Goal: Task Accomplishment & Management: Complete application form

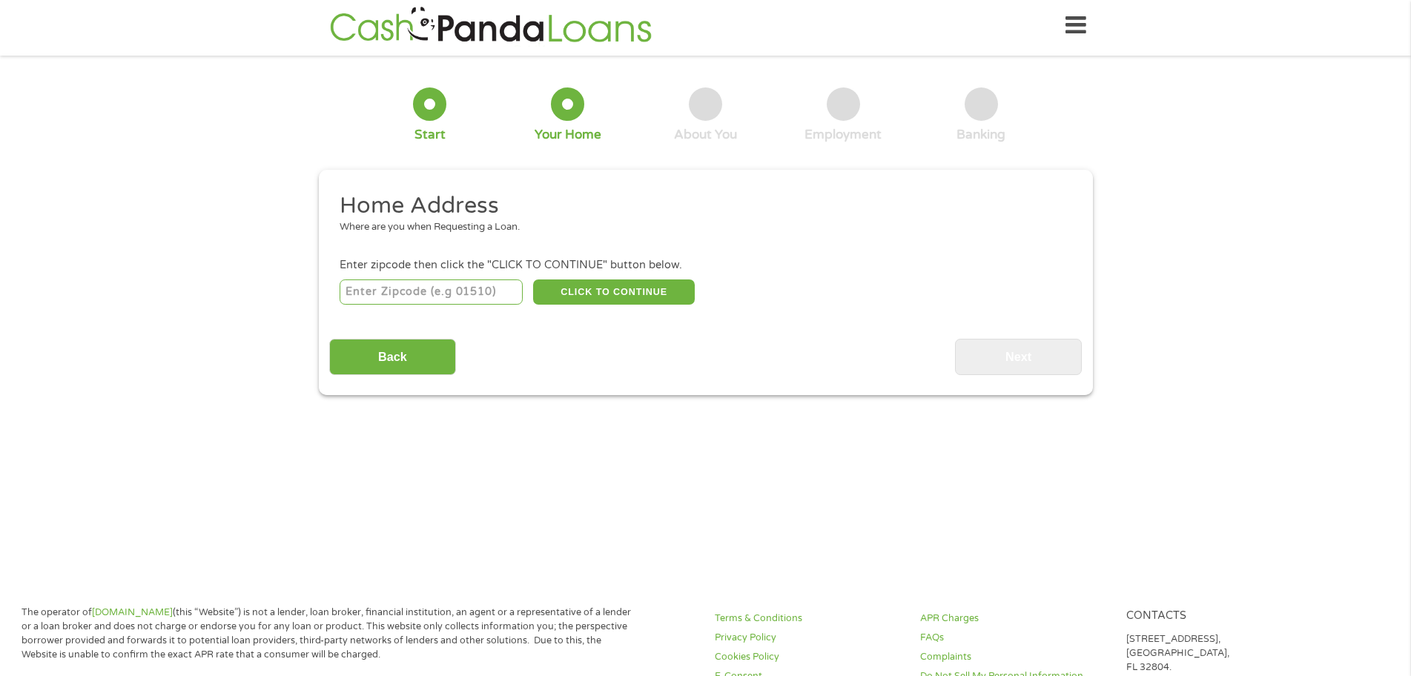
click at [446, 291] on input "number" at bounding box center [431, 292] width 183 height 25
type input "23325"
click at [596, 290] on button "CLICK TO CONTINUE" at bounding box center [614, 292] width 162 height 25
type input "23325"
type input "Chesapeake"
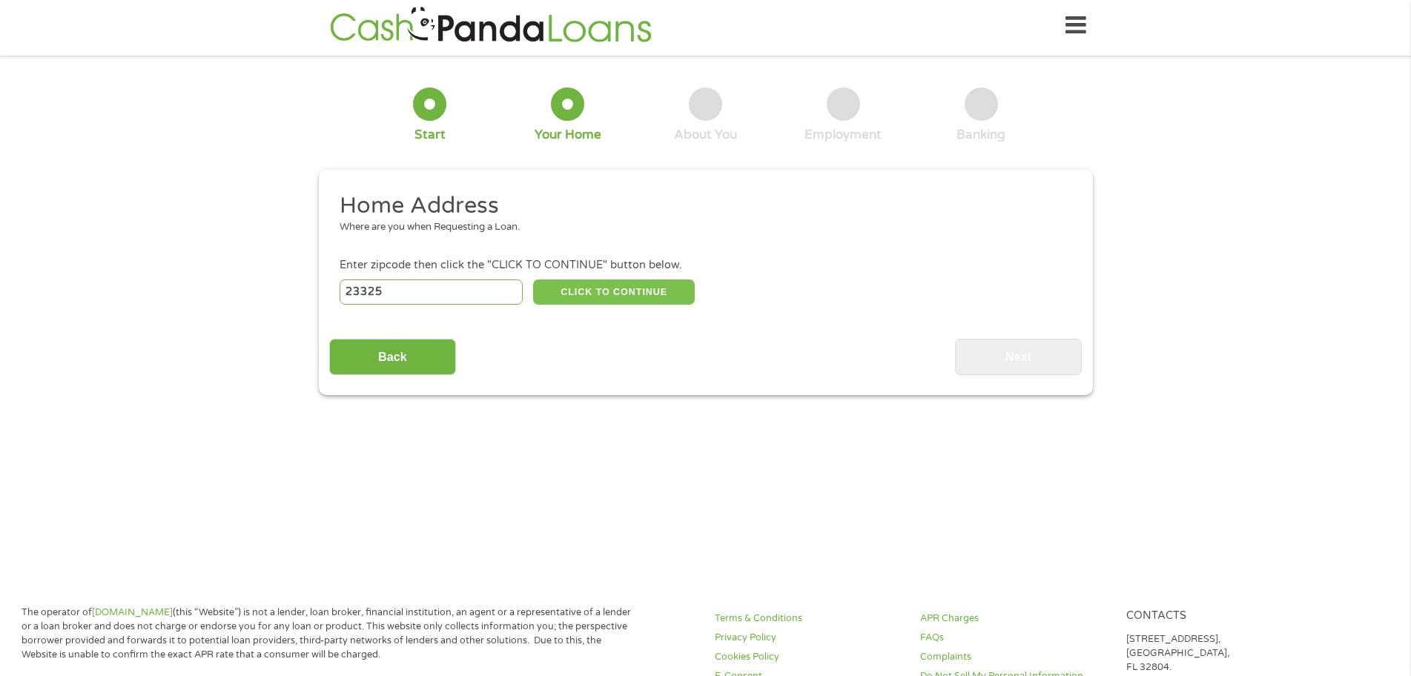
select select "[US_STATE]"
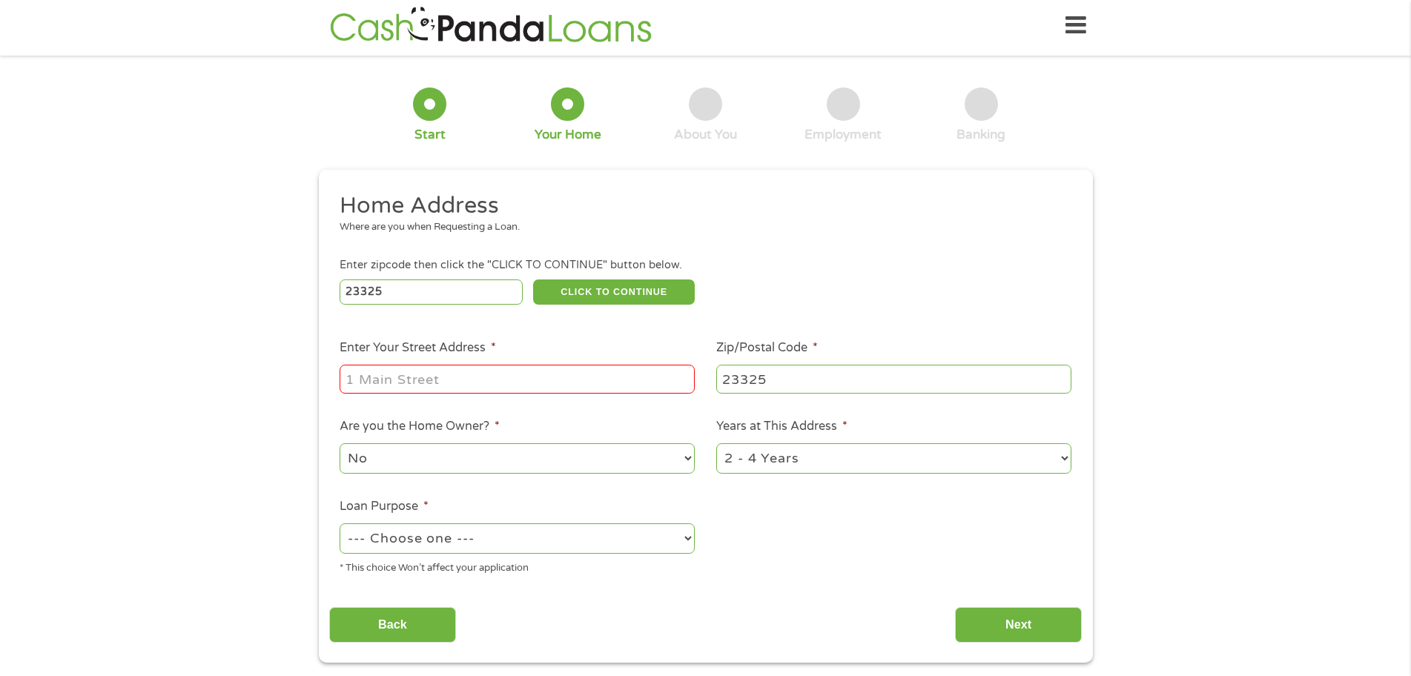
click at [510, 382] on input "Enter Your Street Address *" at bounding box center [517, 379] width 355 height 28
type input "2858 Springfield Ave"
click at [1066, 461] on select "1 Year or less 1 - 2 Years 2 - 4 Years Over 4 Years" at bounding box center [893, 458] width 355 height 30
select select "60months"
click at [716, 443] on select "1 Year or less 1 - 2 Years 2 - 4 Years Over 4 Years" at bounding box center [893, 458] width 355 height 30
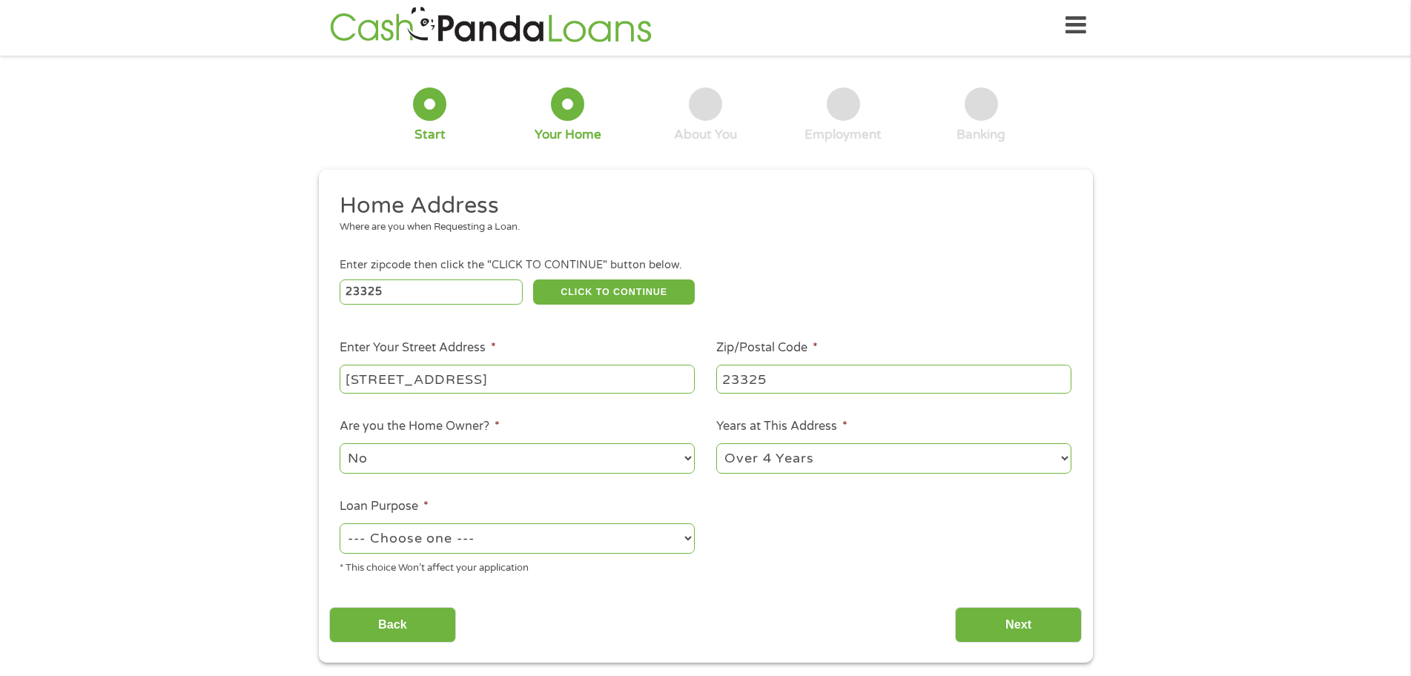
click at [682, 540] on select "--- Choose one --- Pay Bills Debt Consolidation Home Improvement Major Purchase…" at bounding box center [517, 539] width 355 height 30
select select "shorttermcash"
click at [340, 524] on select "--- Choose one --- Pay Bills Debt Consolidation Home Improvement Major Purchase…" at bounding box center [517, 539] width 355 height 30
click at [989, 626] on input "Next" at bounding box center [1018, 625] width 127 height 36
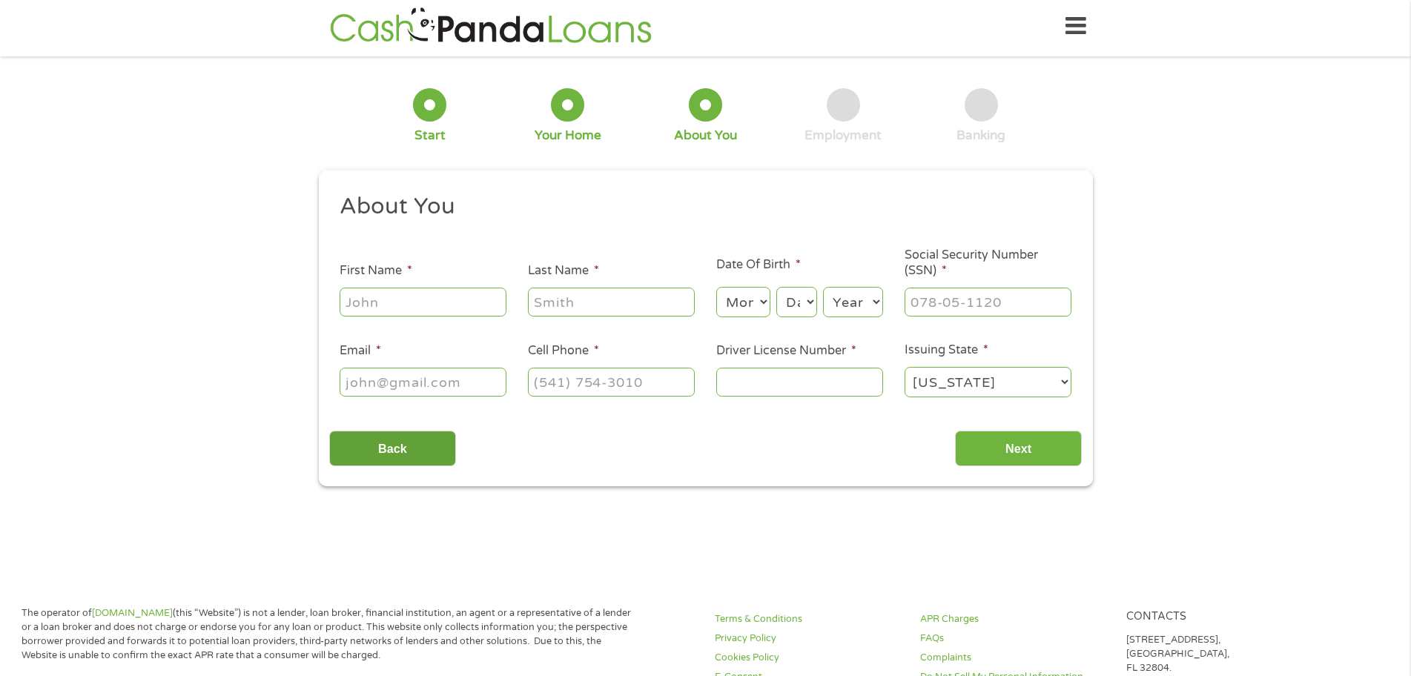
click at [389, 447] on input "Back" at bounding box center [392, 449] width 127 height 36
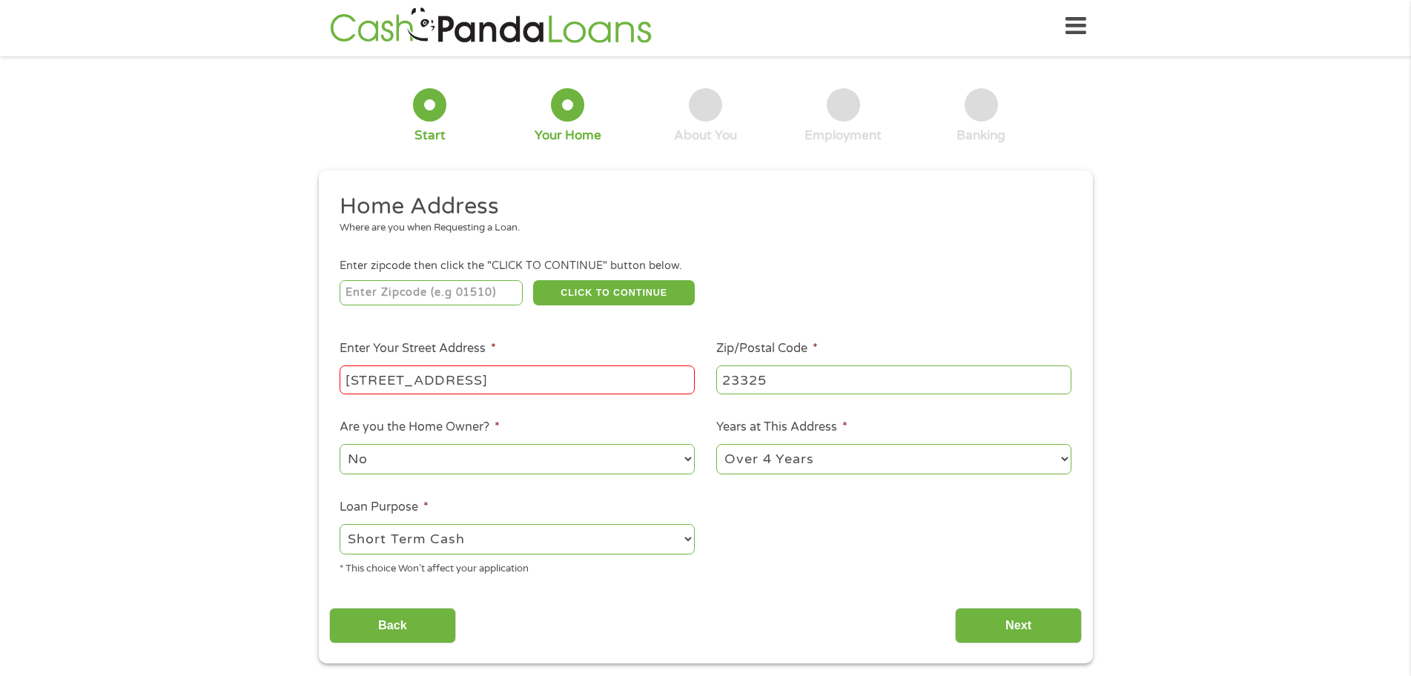
click at [538, 375] on input "2858 Springfield Ave" at bounding box center [517, 380] width 355 height 28
type input "2858 Springfield Ave #B"
click at [1006, 620] on input "Next" at bounding box center [1018, 626] width 127 height 36
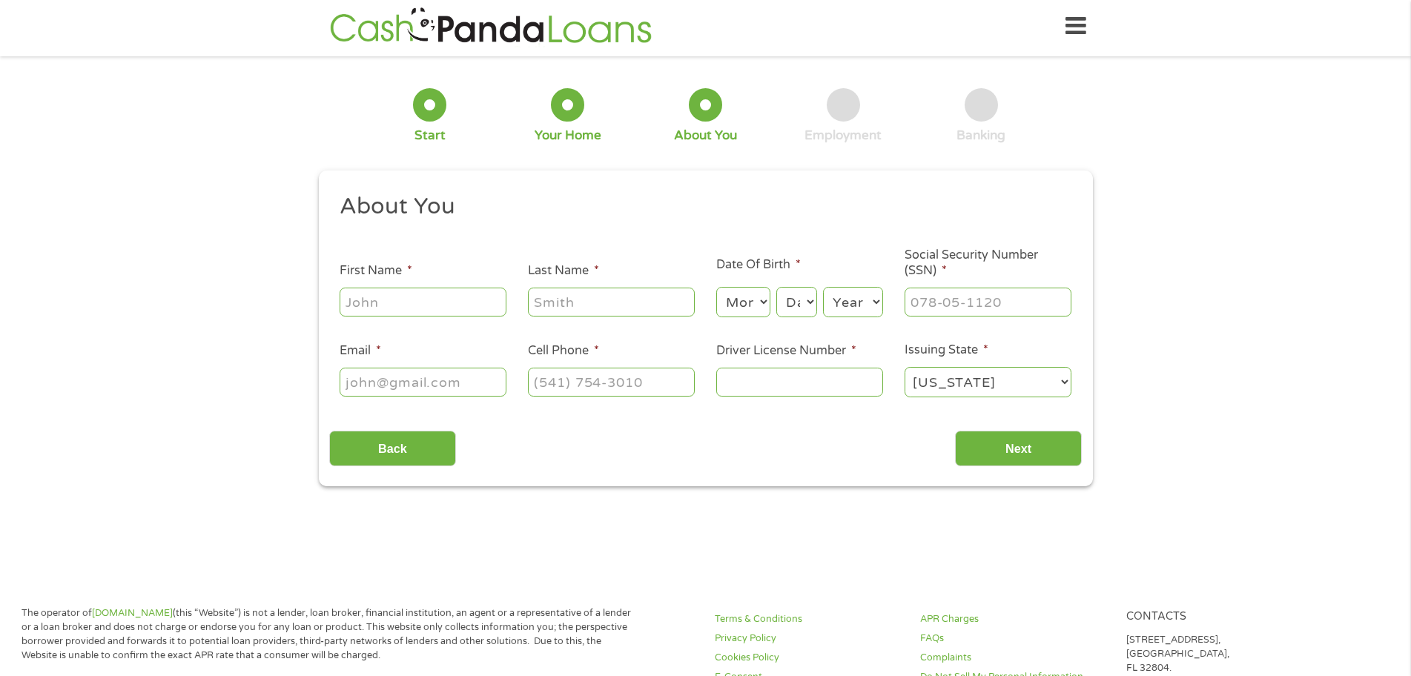
click at [463, 309] on input "First Name *" at bounding box center [423, 302] width 167 height 28
type input "Bob"
type input "Buerger"
type input "VulcanControls@gmail.com"
type input "(847) 989-5290"
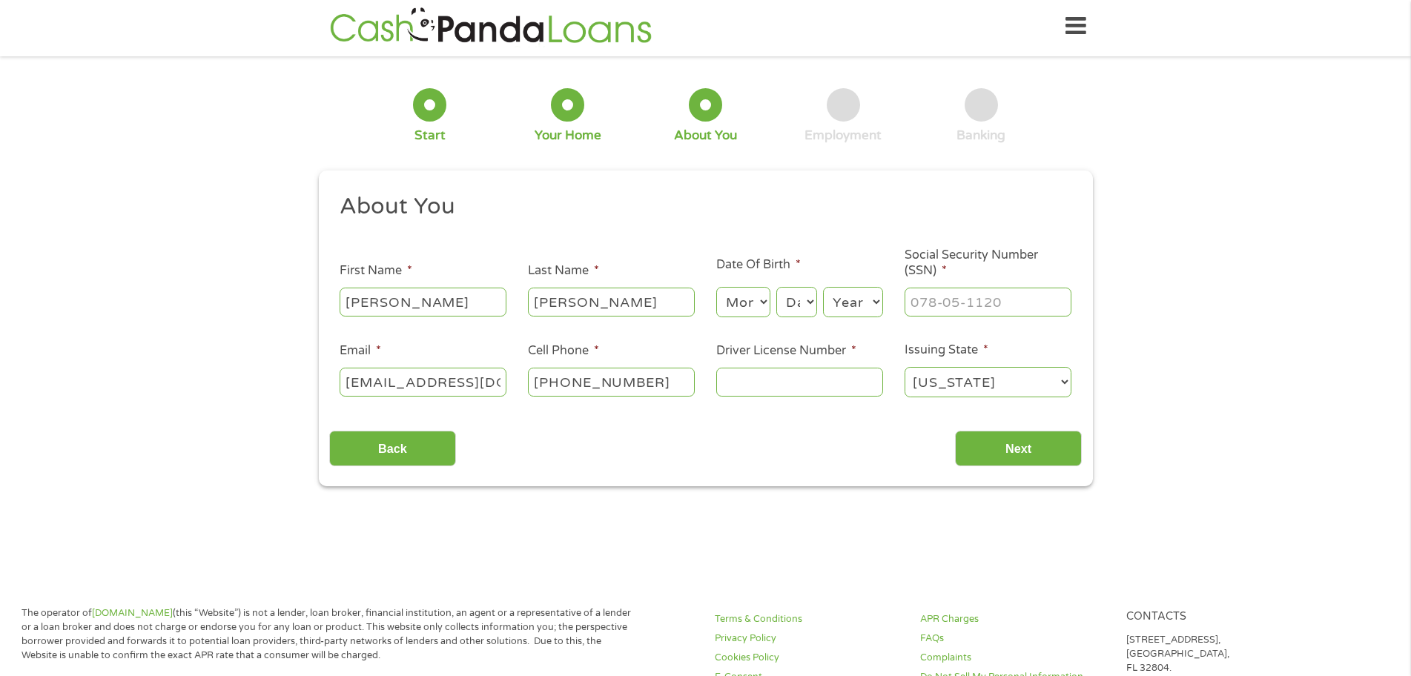
scroll to position [0, 39]
drag, startPoint x: 343, startPoint y: 383, endPoint x: 606, endPoint y: 400, distance: 263.8
click at [606, 400] on ul "About You This field is hidden when viewing the form Title * --- Choose one ---…" at bounding box center [705, 301] width 753 height 219
type input "fairplay42@aol.com"
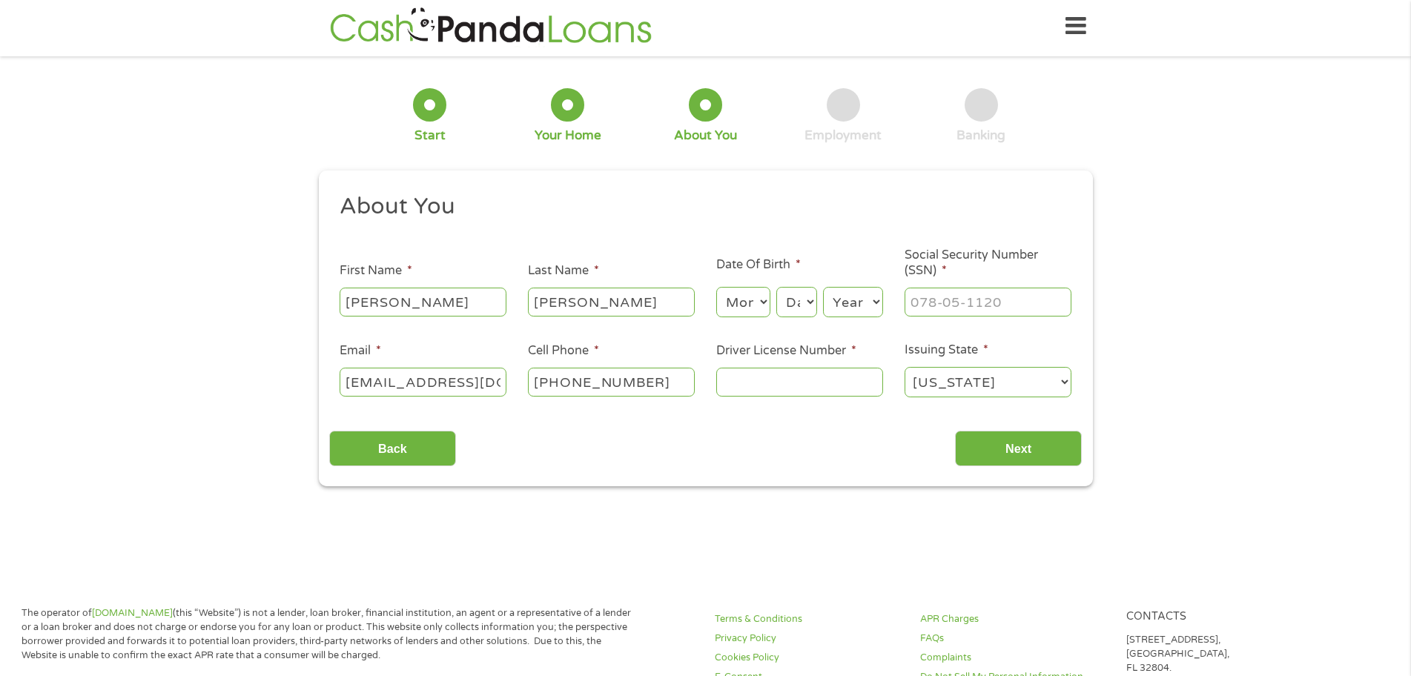
click at [812, 388] on input "Driver License Number *" at bounding box center [799, 382] width 167 height 28
type input "B626-7755-4068"
click at [1059, 383] on select "Alabama Alaska Arizona Arkansas California Colorado Connecticut Delaware Distri…" at bounding box center [988, 382] width 167 height 30
select select "[US_STATE]"
click at [905, 367] on select "Alabama Alaska Arizona Arkansas California Colorado Connecticut Delaware Distri…" at bounding box center [988, 382] width 167 height 30
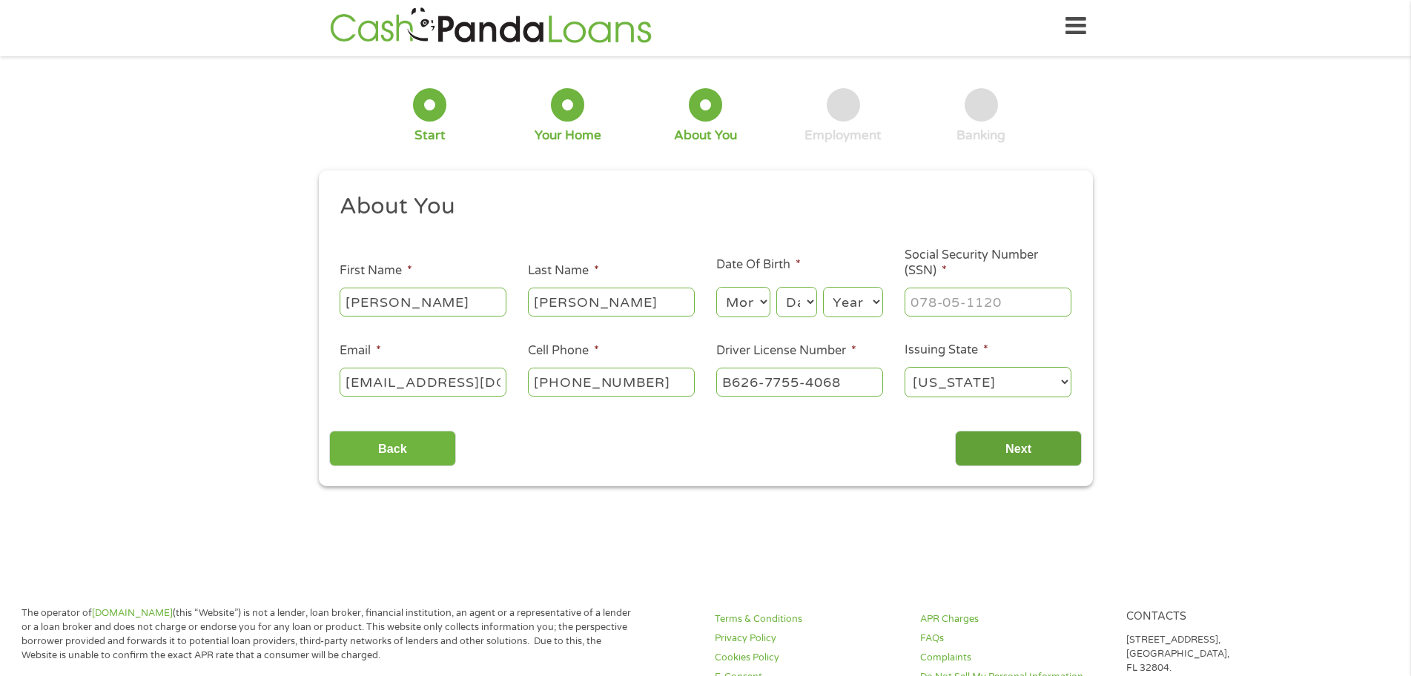
click at [1023, 445] on input "Next" at bounding box center [1018, 449] width 127 height 36
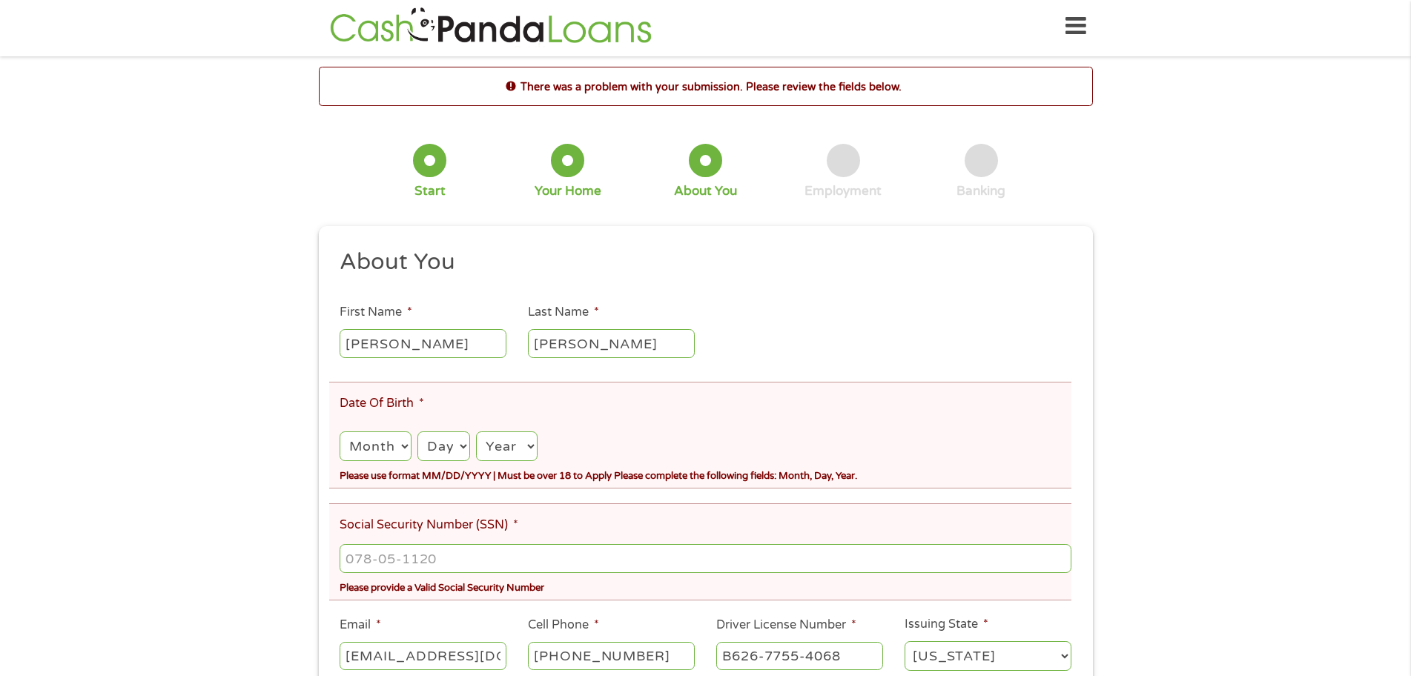
drag, startPoint x: 392, startPoint y: 349, endPoint x: 342, endPoint y: 341, distance: 50.2
click at [342, 341] on input "Bob" at bounding box center [423, 343] width 167 height 28
click at [1059, 618] on li "Issuing State * Alabama Alaska Arizona Arkansas California Colorado Connecticut…" at bounding box center [988, 645] width 188 height 59
click at [392, 449] on select "Month 1 2 3 4 5 6 7 8 9 10 11 12" at bounding box center [375, 447] width 71 height 30
select select "3"
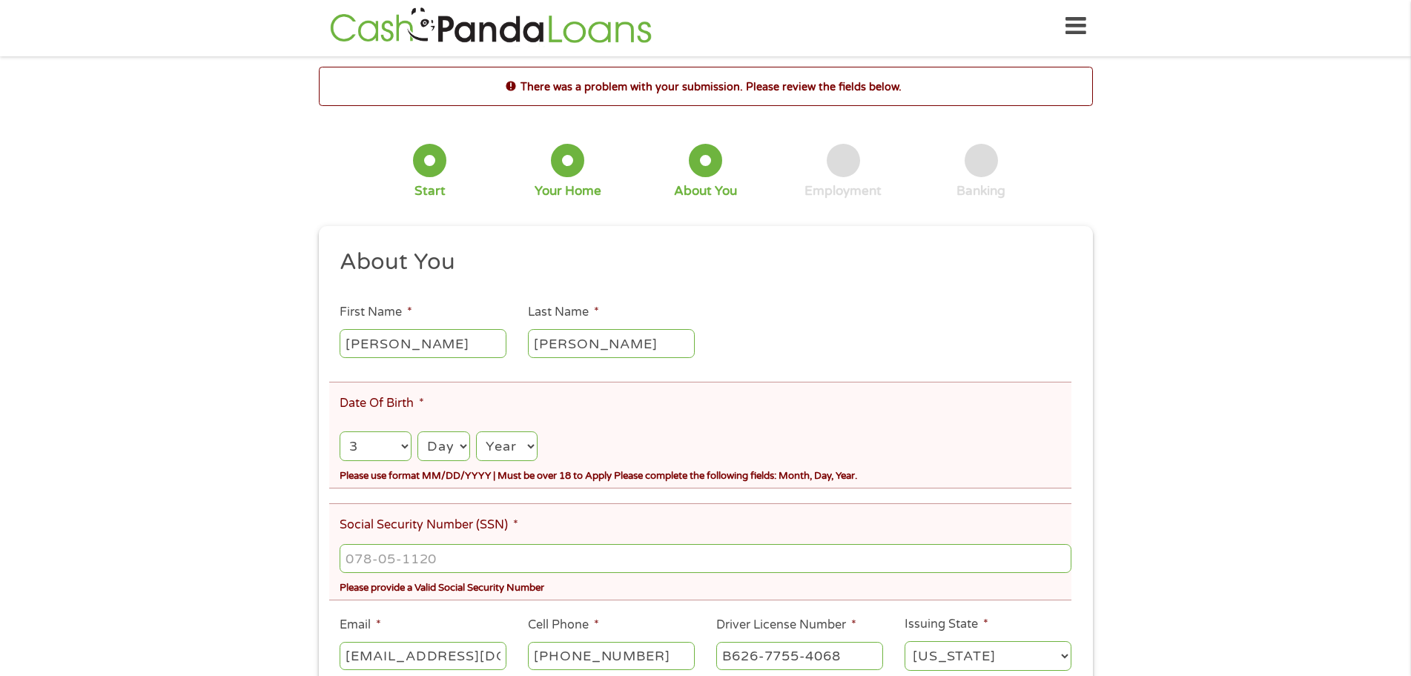
click at [340, 432] on select "Month 1 2 3 4 5 6 7 8 9 10 11 12" at bounding box center [375, 447] width 71 height 30
click at [441, 455] on select "Day 1 2 3 4 5 6 7 8 9 10 11 12 13 14 15 16 17 18 19 20 21 22 23 24 25 26 27 28 …" at bounding box center [444, 447] width 53 height 30
select select "6"
click at [418, 432] on select "Day 1 2 3 4 5 6 7 8 9 10 11 12 13 14 15 16 17 18 19 20 21 22 23 24 25 26 27 28 …" at bounding box center [444, 447] width 53 height 30
click at [518, 454] on select "Year 2007 2006 2005 2004 2003 2002 2001 2000 1999 1998 1997 1996 1995 1994 1993…" at bounding box center [506, 447] width 61 height 30
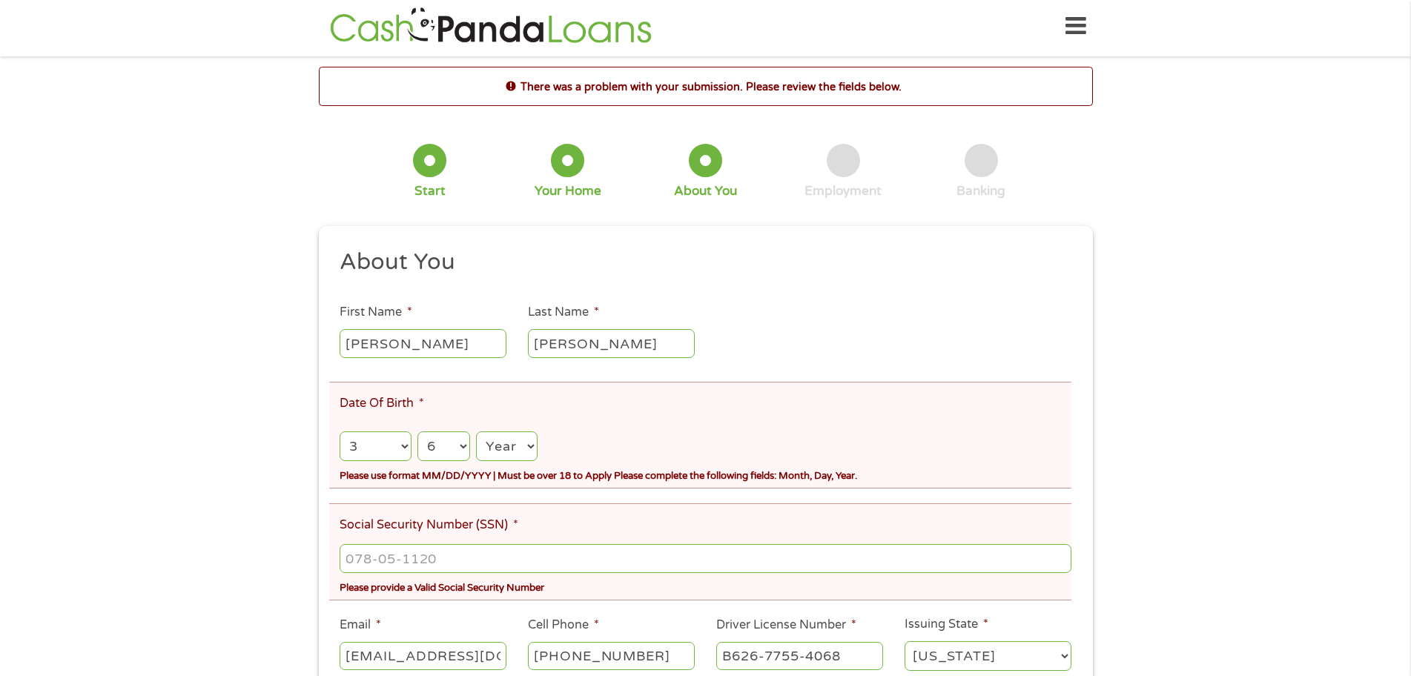
select select "1954"
click at [478, 432] on select "Year 2007 2006 2005 2004 2003 2002 2001 2000 1999 1998 1997 1996 1995 1994 1993…" at bounding box center [506, 447] width 61 height 30
click at [415, 561] on input "___-__-____" at bounding box center [705, 558] width 731 height 28
type input "349-48-7313"
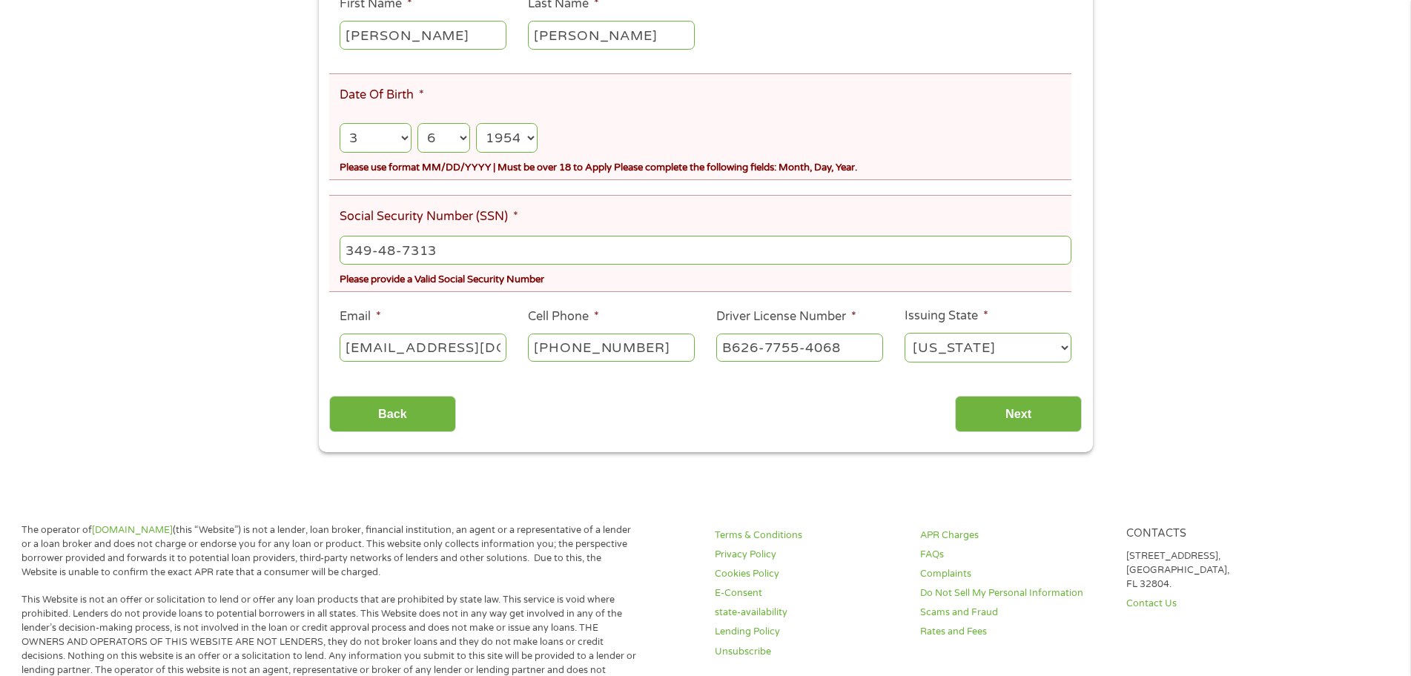
scroll to position [354, 0]
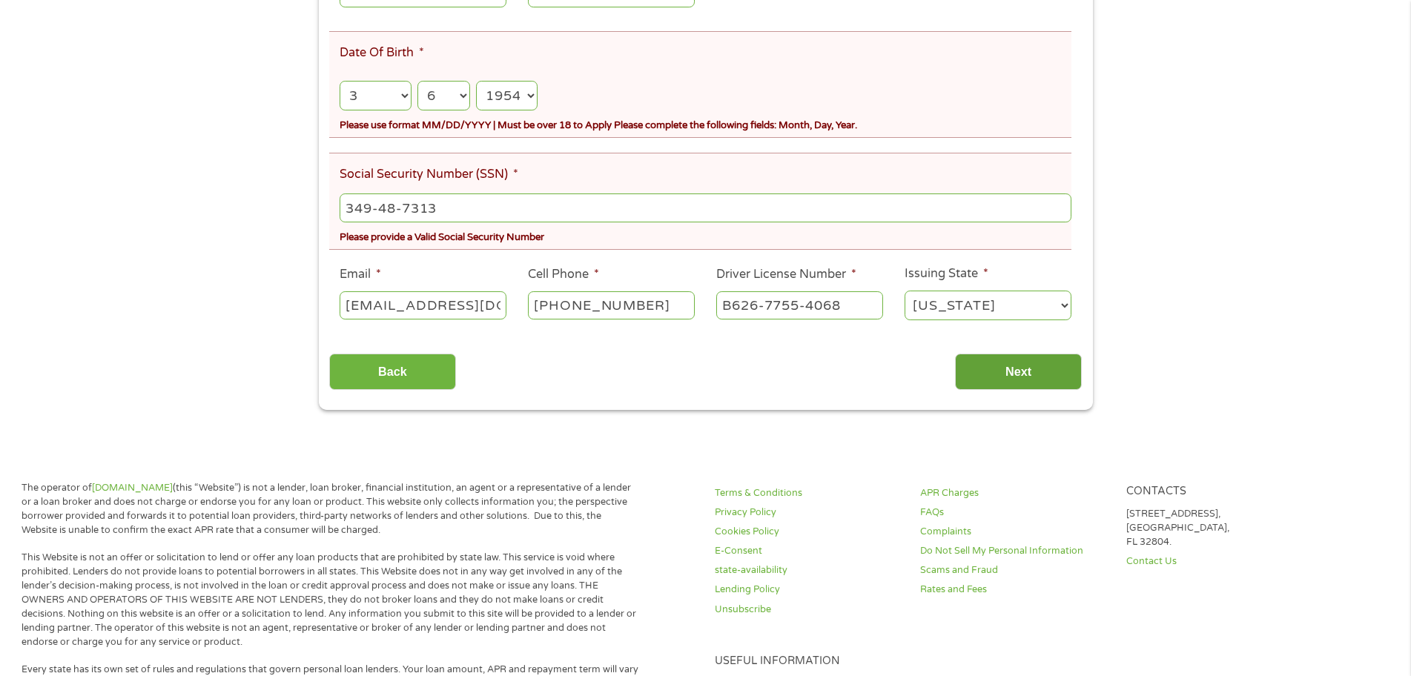
click at [1023, 369] on input "Next" at bounding box center [1018, 372] width 127 height 36
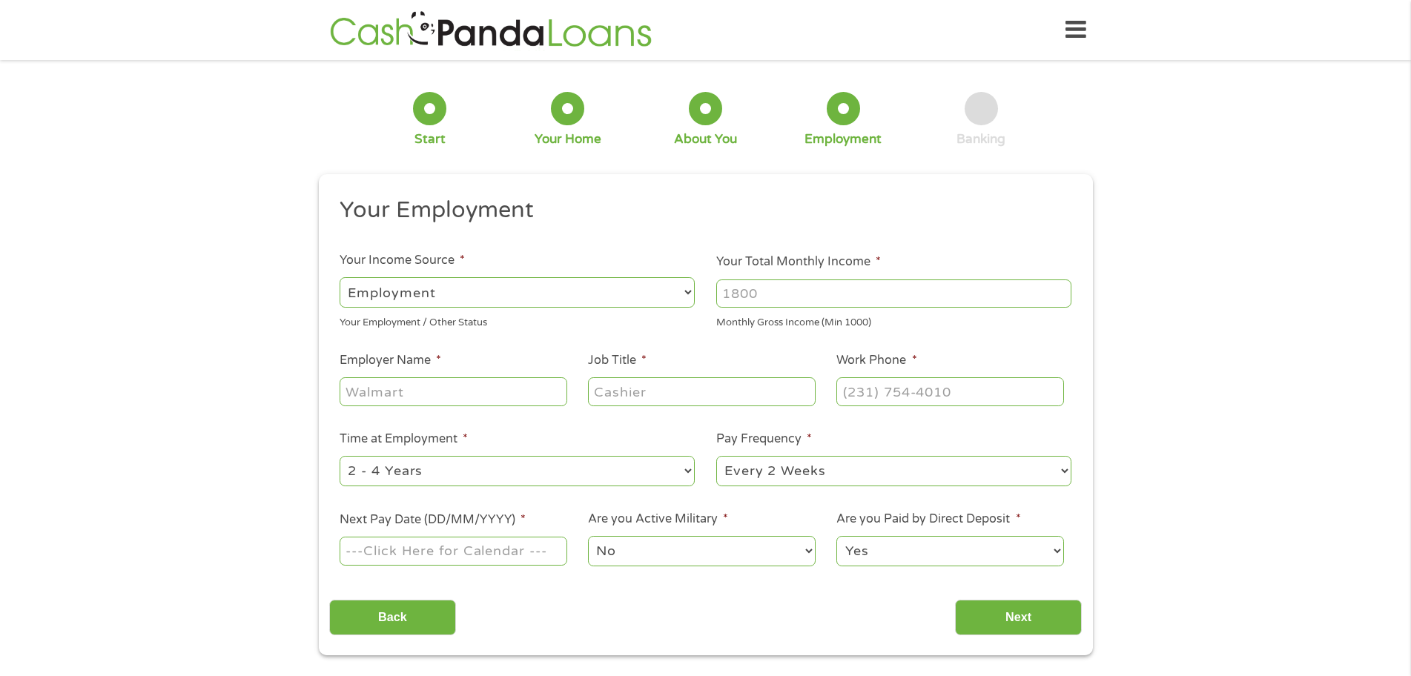
scroll to position [0, 0]
click at [686, 297] on select "--- Choose one --- Employment Self Employed Benefits" at bounding box center [517, 292] width 355 height 30
click at [340, 277] on select "--- Choose one --- Employment Self Employed Benefits" at bounding box center [517, 292] width 355 height 30
click at [779, 290] on input "Your Total Monthly Income *" at bounding box center [893, 294] width 355 height 28
click at [1063, 291] on input "1000" at bounding box center [893, 294] width 355 height 28
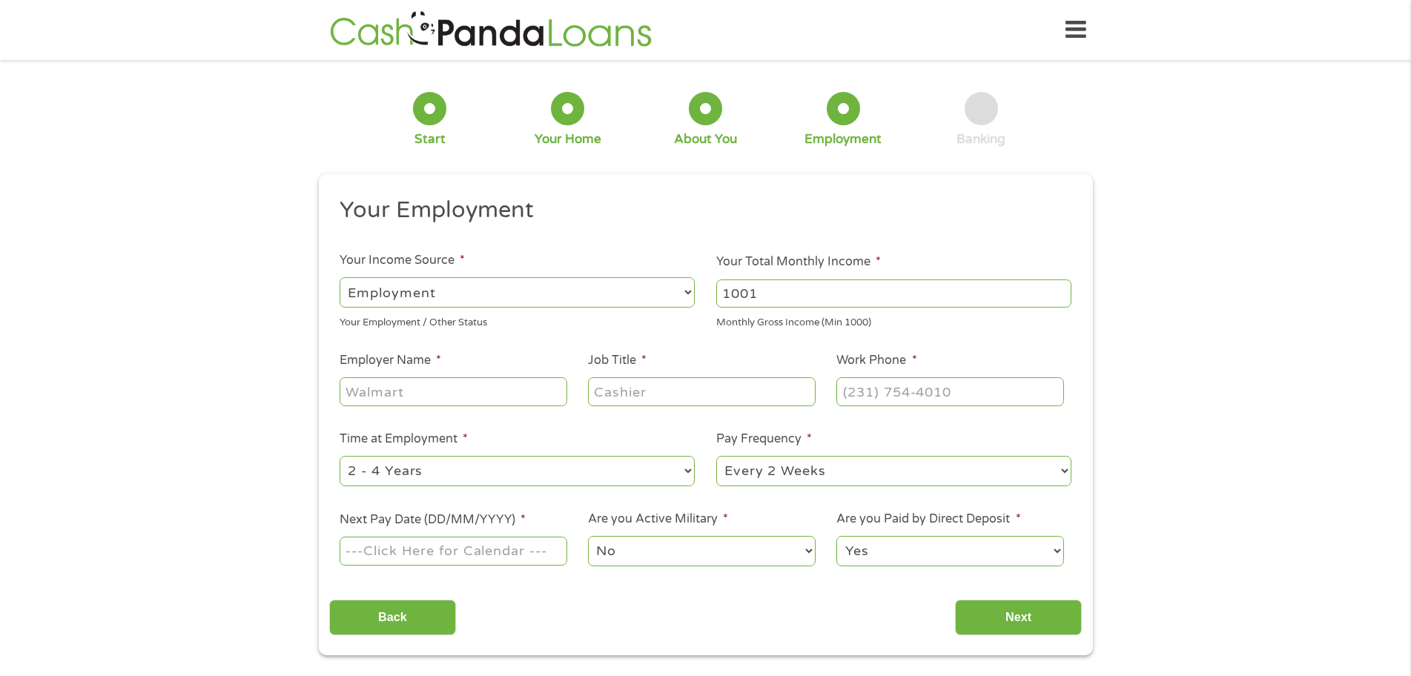
click at [1063, 291] on input "1001" at bounding box center [893, 294] width 355 height 28
click at [1063, 291] on input "1002" at bounding box center [893, 294] width 355 height 28
click at [1063, 291] on input "1003" at bounding box center [893, 294] width 355 height 28
drag, startPoint x: 788, startPoint y: 293, endPoint x: 639, endPoint y: 276, distance: 150.0
click at [639, 276] on ul "Your Employment Your Income Source * --- Choose one --- Employment Self Employe…" at bounding box center [705, 388] width 753 height 384
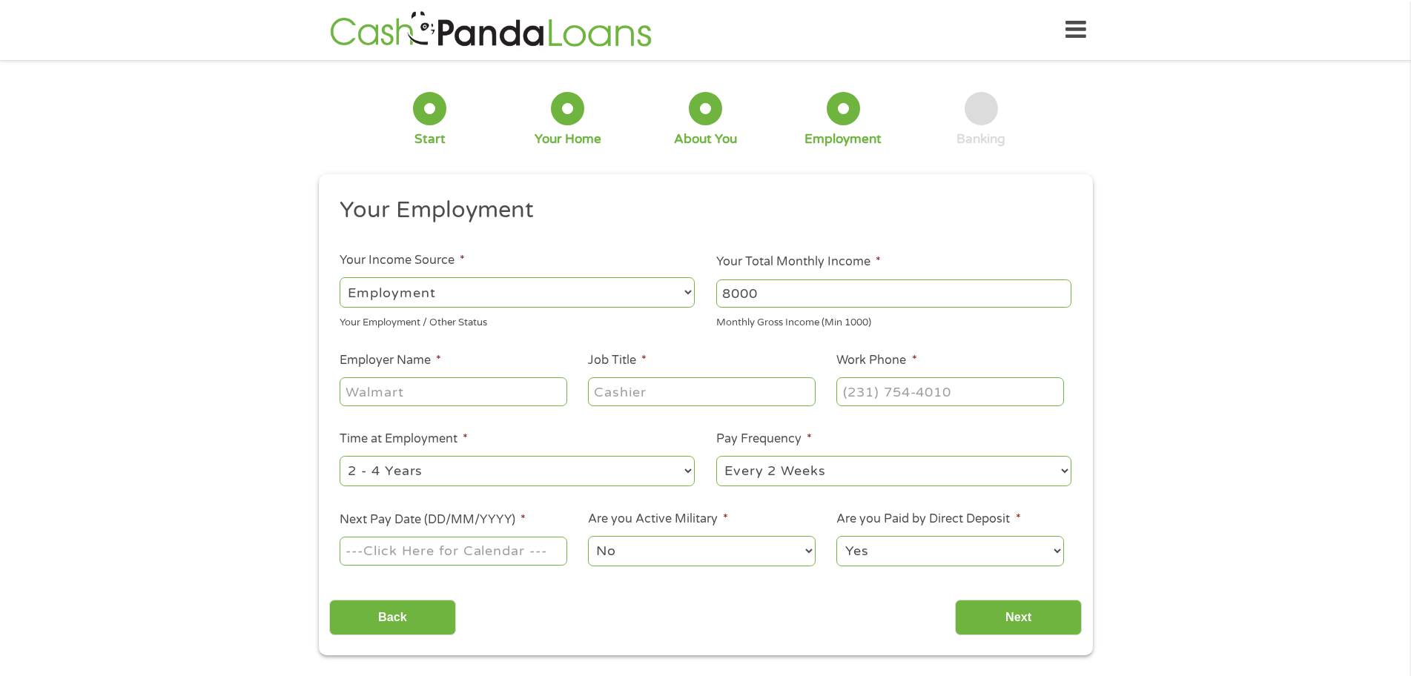
type input "8000"
click at [450, 395] on input "Employer Name *" at bounding box center [453, 391] width 227 height 28
click at [616, 390] on input "Job Title *" at bounding box center [701, 391] width 227 height 28
type input "C"
click at [684, 295] on select "--- Choose one --- Employment Self Employed Benefits" at bounding box center [517, 292] width 355 height 30
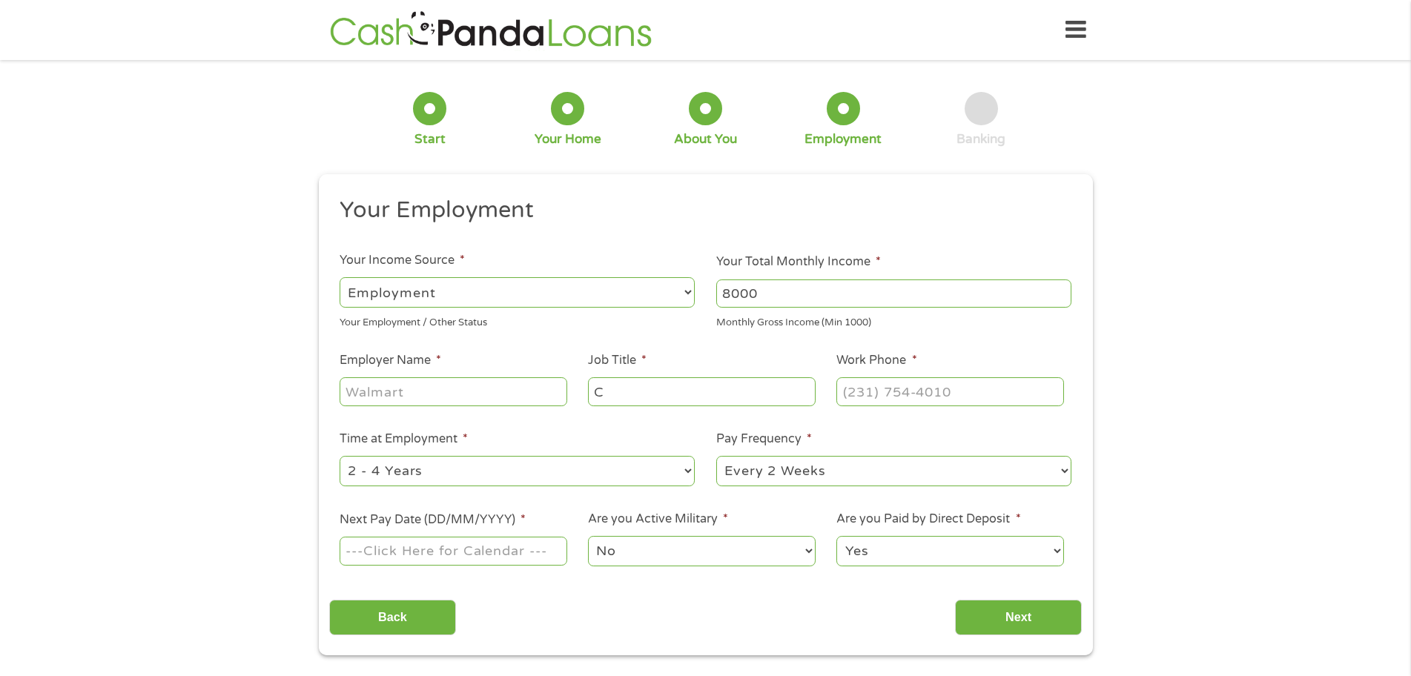
select select "selfEmployed"
click at [340, 277] on select "--- Choose one --- Employment Self Employed Benefits" at bounding box center [517, 292] width 355 height 30
drag, startPoint x: 728, startPoint y: 293, endPoint x: 719, endPoint y: 293, distance: 8.2
click at [719, 293] on input "8000" at bounding box center [893, 294] width 355 height 28
type input "10000"
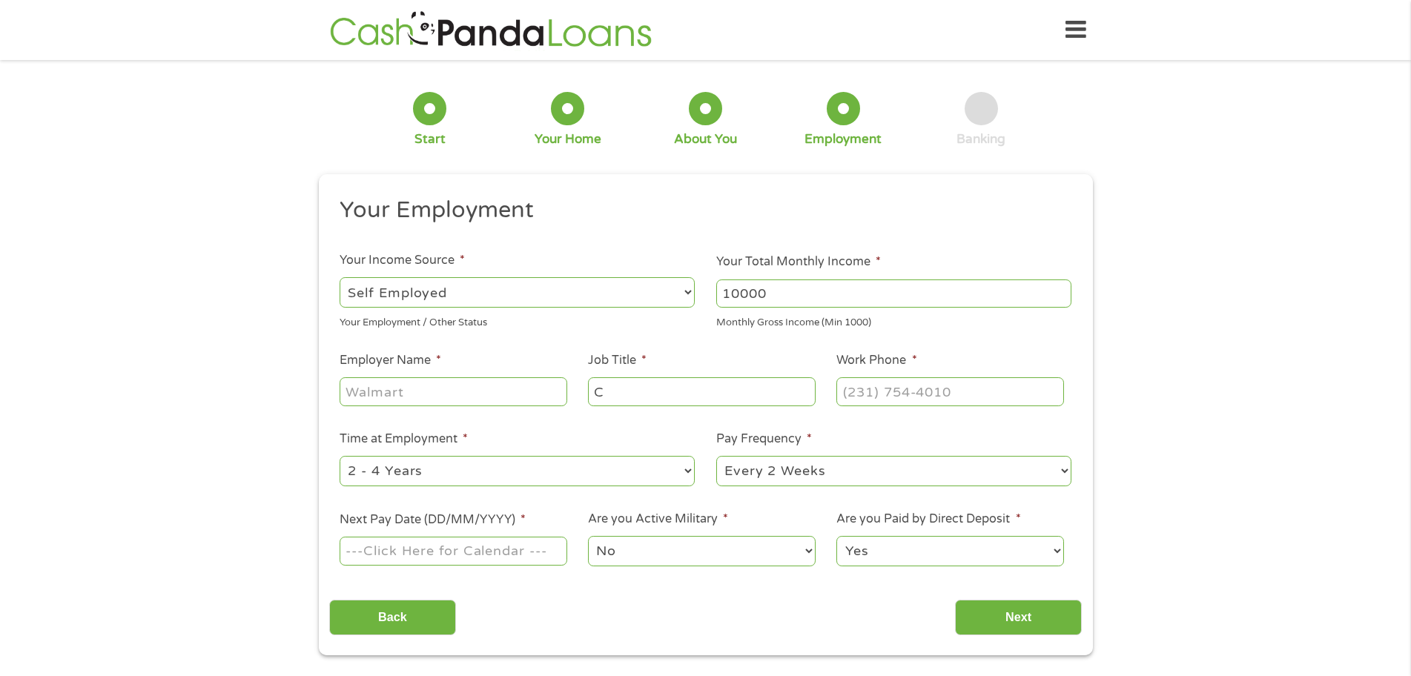
click at [550, 392] on input "Employer Name *" at bounding box center [453, 391] width 227 height 28
type input "Vulcan Controls"
click at [621, 391] on input "C" at bounding box center [701, 391] width 227 height 28
type input "Senior Controls Design Engineer"
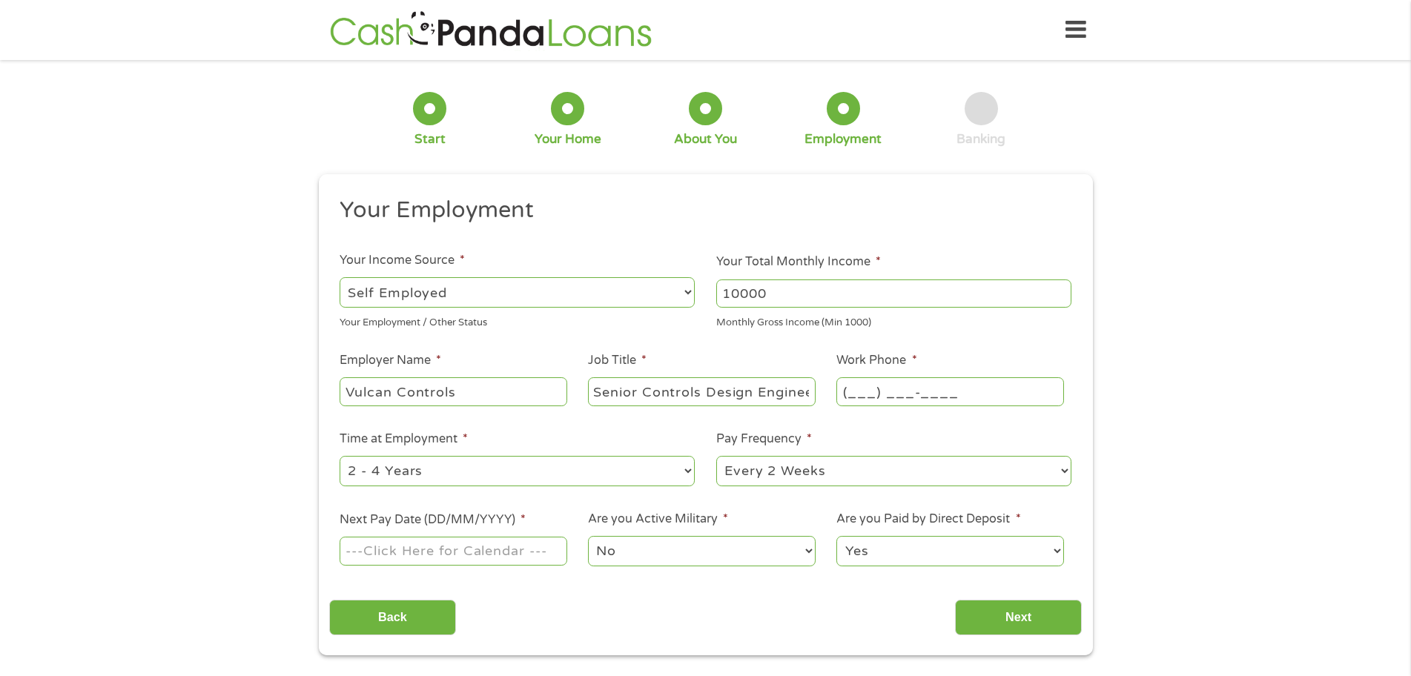
scroll to position [0, 0]
click at [862, 389] on input "(___) ___-____" at bounding box center [950, 391] width 227 height 28
type input "(847) 989-5290"
click at [443, 476] on select "--- Choose one --- 1 Year or less 1 - 2 Years 2 - 4 Years Over 4 Years" at bounding box center [517, 471] width 355 height 30
select select "60months"
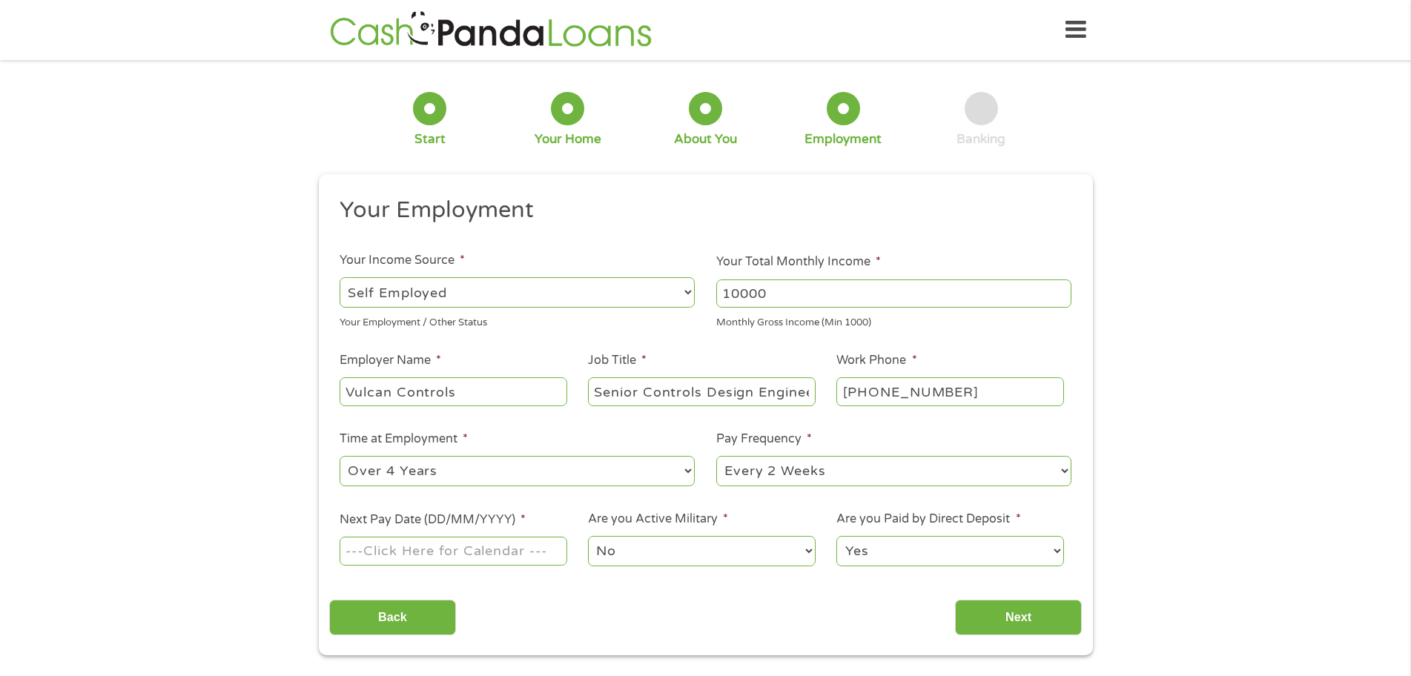
click at [340, 456] on select "--- Choose one --- 1 Year or less 1 - 2 Years 2 - 4 Years Over 4 Years" at bounding box center [517, 471] width 355 height 30
click at [810, 470] on select "--- Choose one --- Every 2 Weeks Every Week Monthly Semi-Monthly" at bounding box center [893, 471] width 355 height 30
select select "monthly"
click at [716, 456] on select "--- Choose one --- Every 2 Weeks Every Week Monthly Semi-Monthly" at bounding box center [893, 471] width 355 height 30
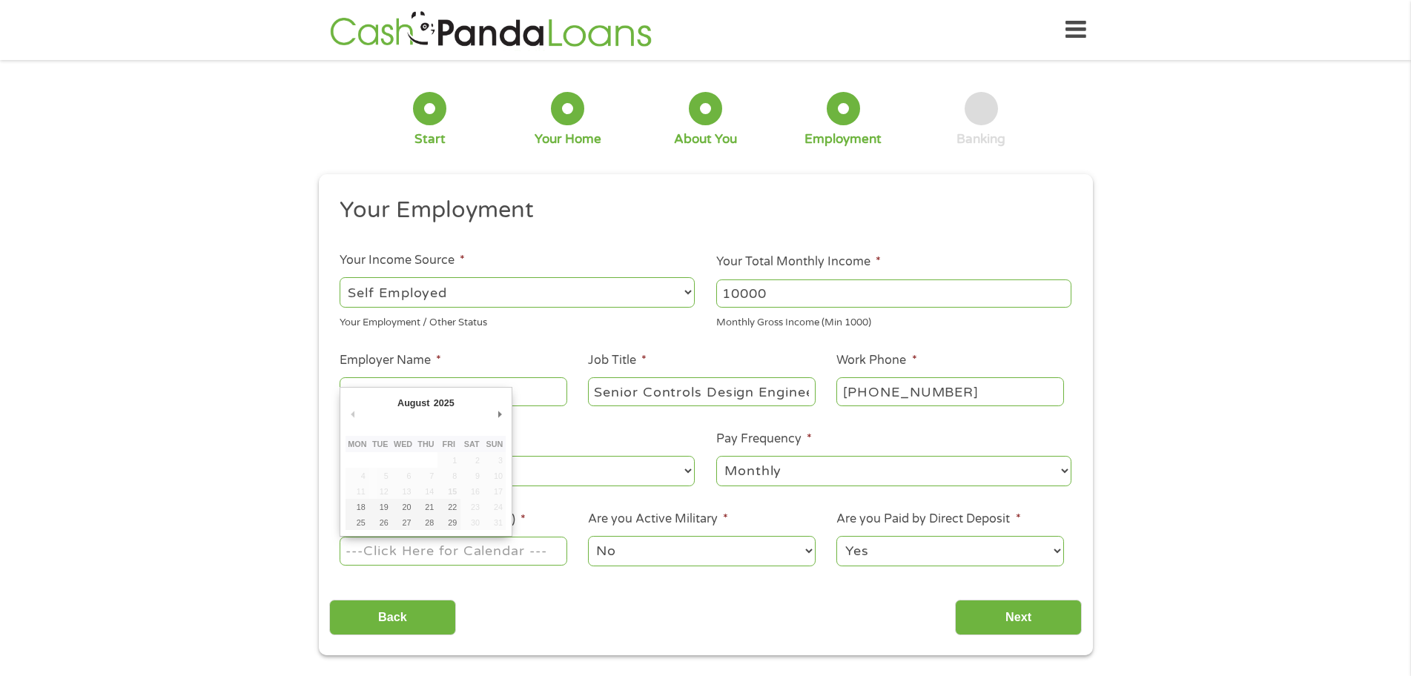
click at [525, 552] on input "Next Pay Date (DD/MM/YYYY) *" at bounding box center [453, 551] width 227 height 28
type input "29/08/2025"
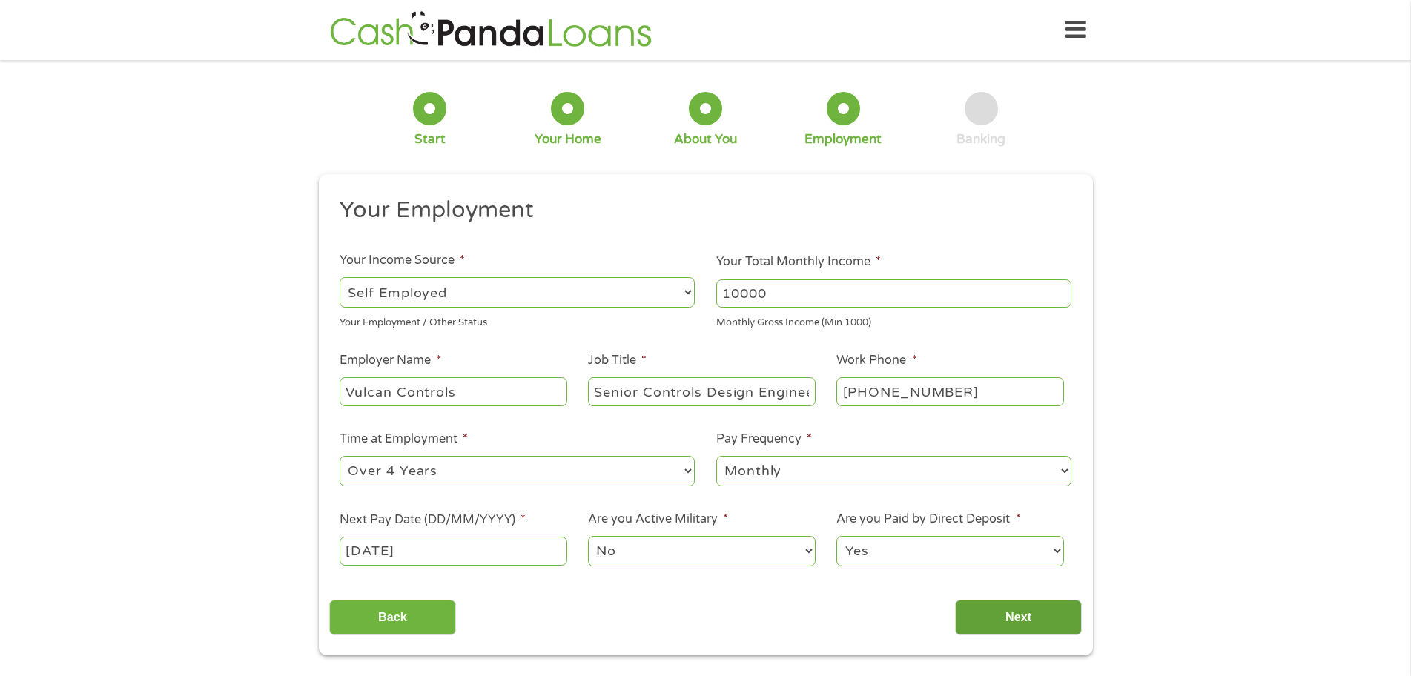
click at [1055, 616] on input "Next" at bounding box center [1018, 618] width 127 height 36
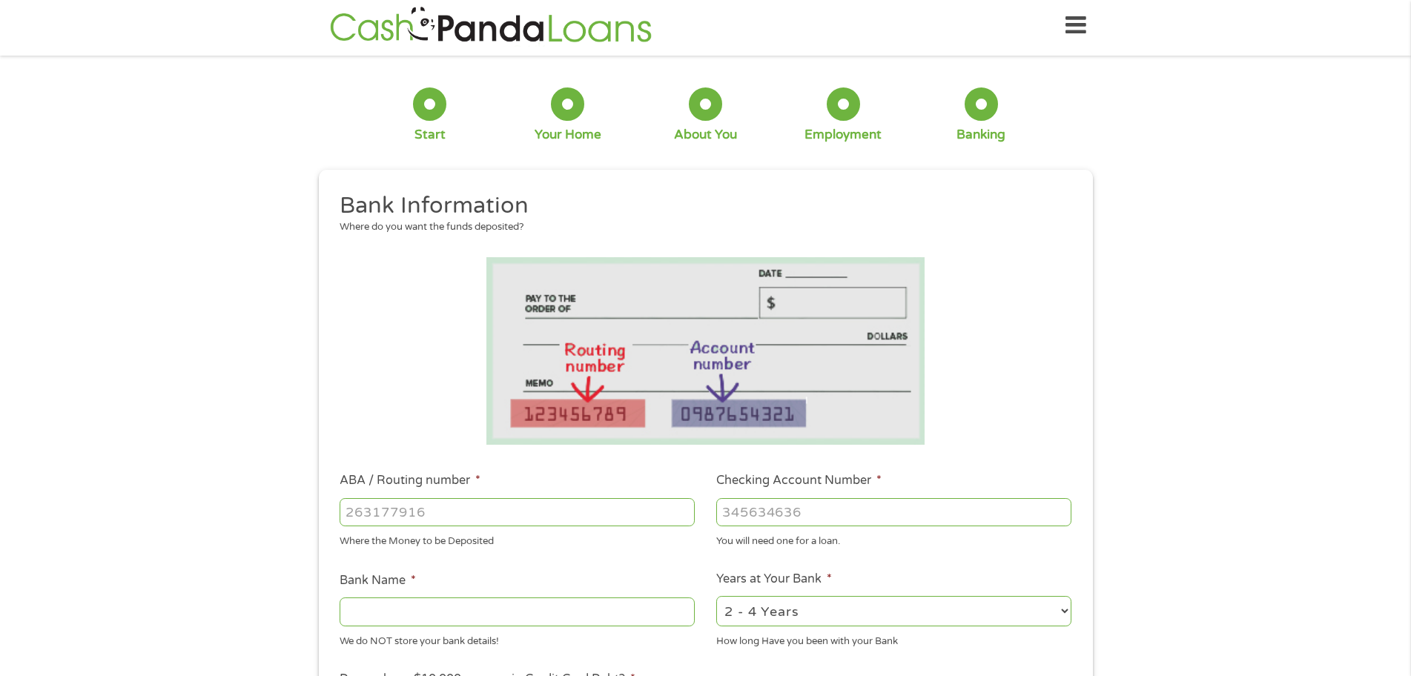
click at [518, 610] on input "Bank Name *" at bounding box center [517, 612] width 355 height 28
drag, startPoint x: 530, startPoint y: 499, endPoint x: 280, endPoint y: 495, distance: 250.7
click at [280, 495] on div "1 Start 2 Your Home 3 About You 4 Employment 5 Banking 6 This field is hidden w…" at bounding box center [705, 536] width 1411 height 940
drag, startPoint x: 528, startPoint y: 509, endPoint x: 271, endPoint y: 502, distance: 256.7
click at [271, 502] on div "1 Start 2 Your Home 3 About You 4 Employment 5 Banking 6 This field is hidden w…" at bounding box center [705, 536] width 1411 height 940
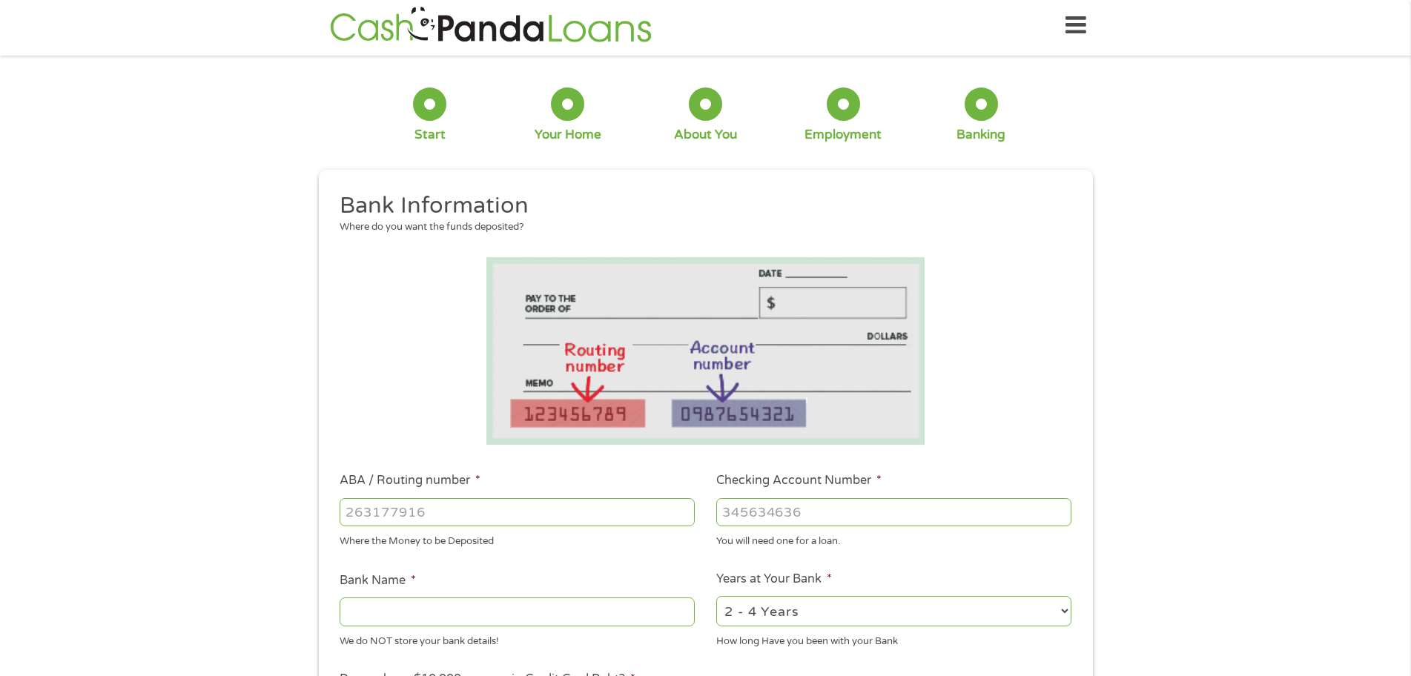
drag, startPoint x: 457, startPoint y: 512, endPoint x: 351, endPoint y: 512, distance: 106.1
click at [351, 512] on input "ABA / Routing number *" at bounding box center [517, 512] width 355 height 28
click at [354, 511] on input "ABA / Routing number *" at bounding box center [517, 512] width 355 height 28
click at [348, 514] on input "ABA / Routing number *" at bounding box center [517, 512] width 355 height 28
click at [349, 513] on input "ABA / Routing number *" at bounding box center [517, 512] width 355 height 28
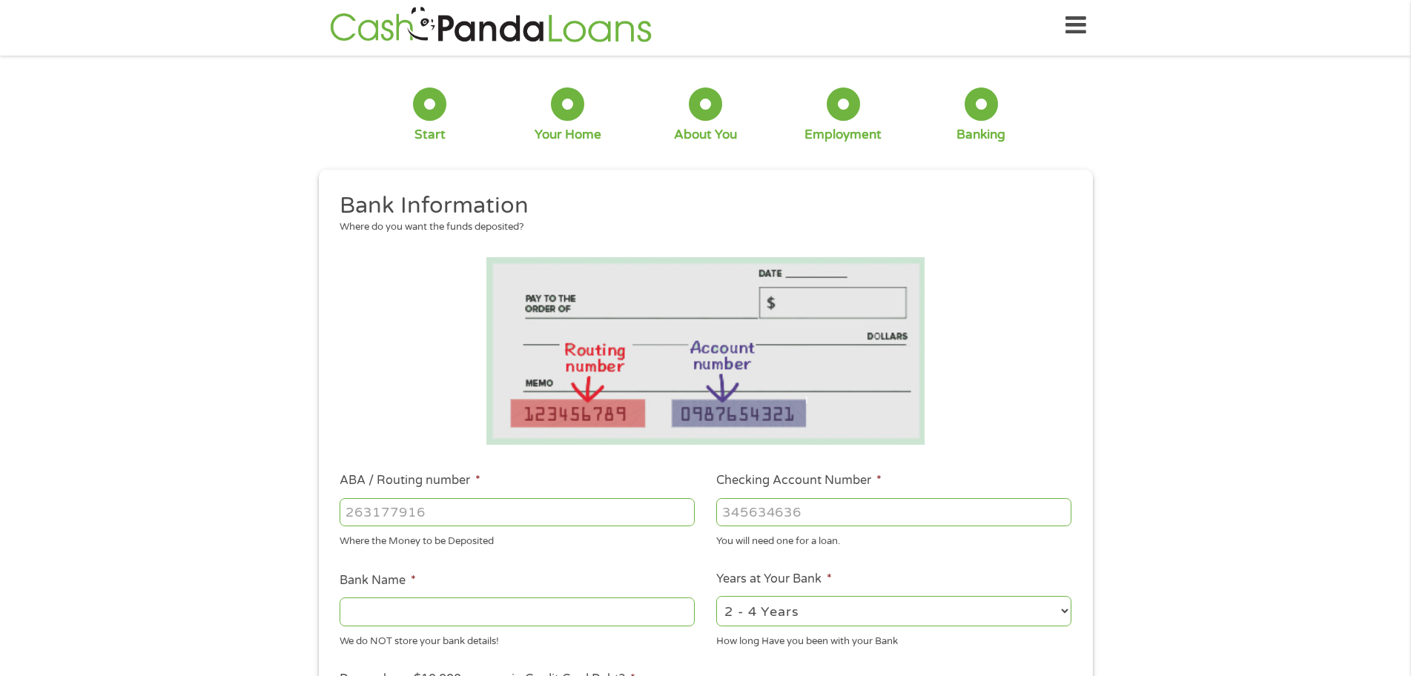
click at [349, 513] on input "ABA / Routing number *" at bounding box center [517, 512] width 355 height 28
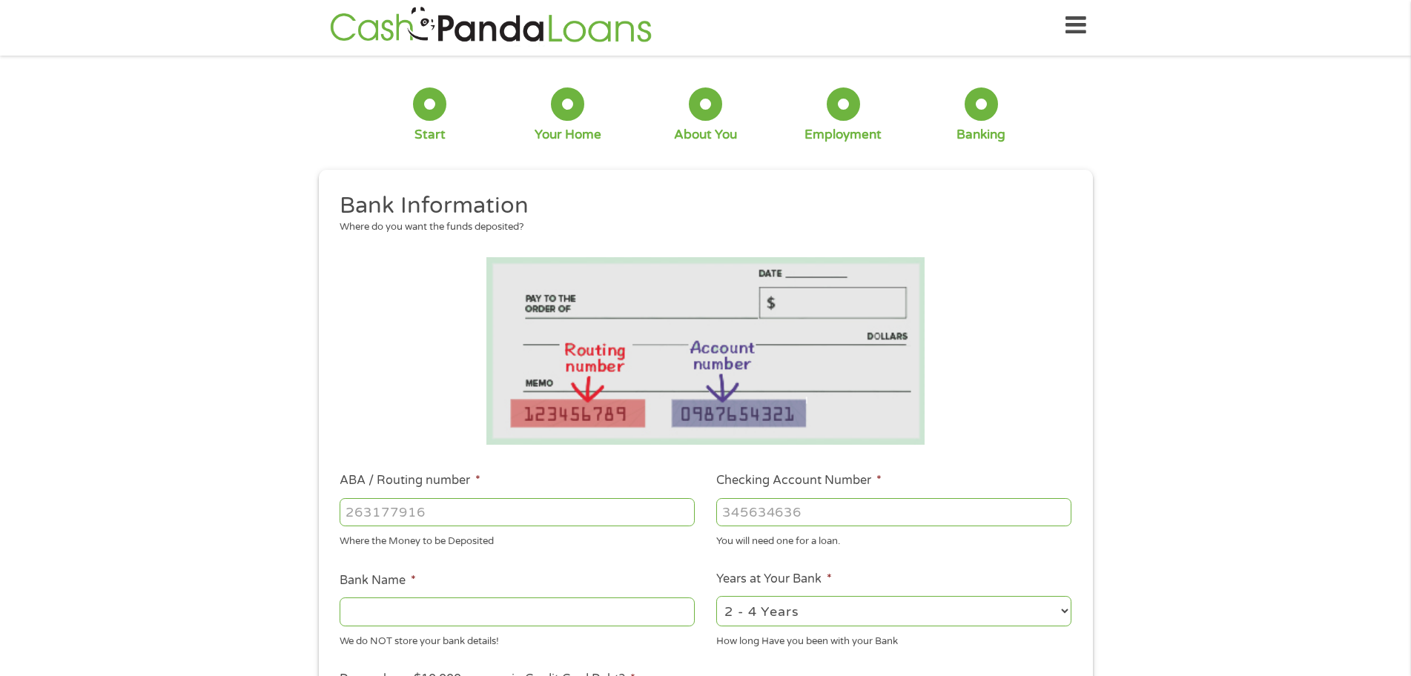
click at [349, 513] on input "ABA / Routing number *" at bounding box center [517, 512] width 355 height 28
type input "075000019"
type input "JPMORGAN CHASE BANK NA"
type input "075000019"
click at [728, 512] on input "Checking Account Number *" at bounding box center [893, 512] width 355 height 28
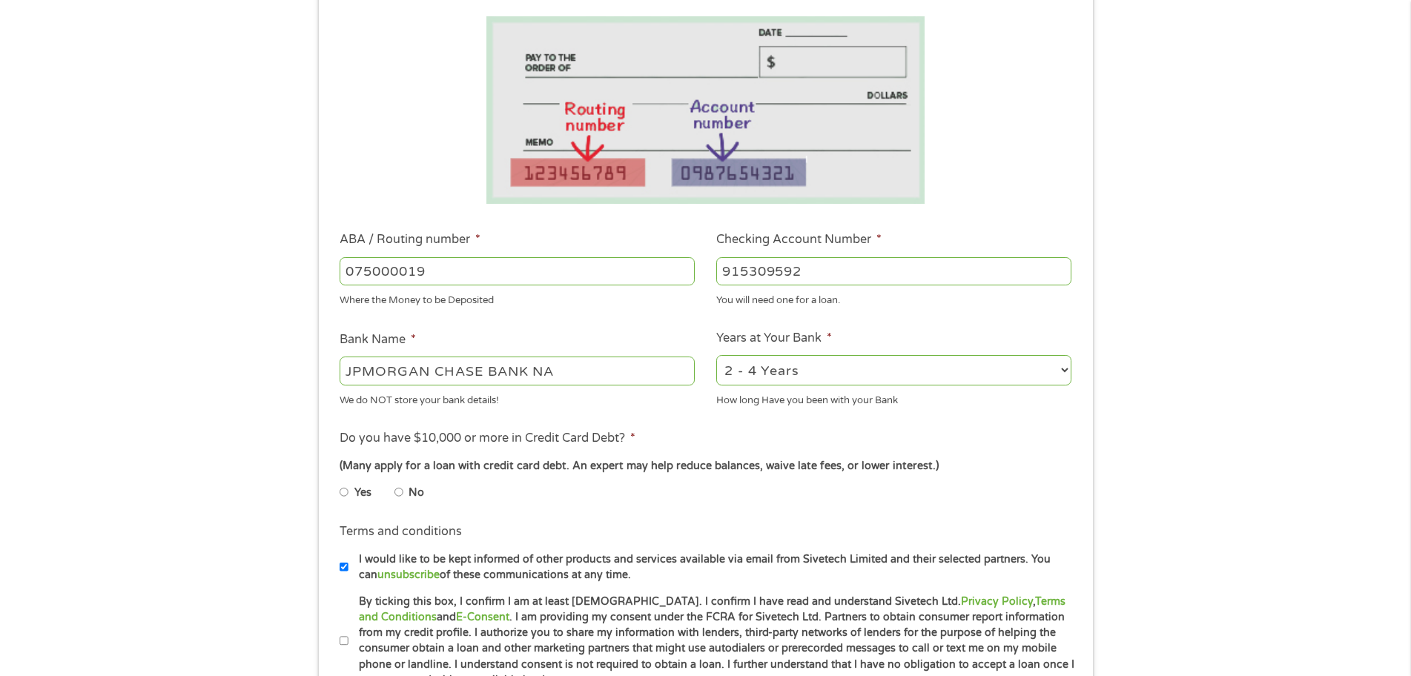
scroll to position [274, 0]
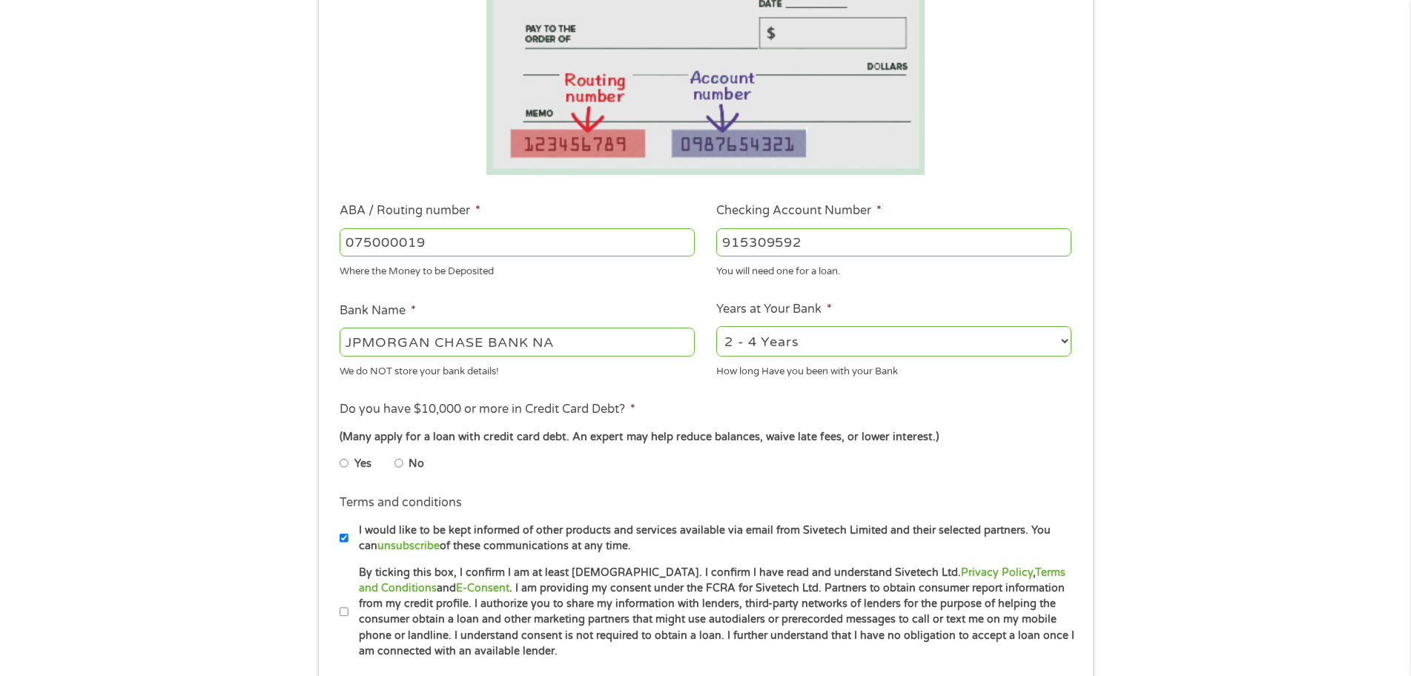
type input "915309592"
click at [350, 538] on label "I would like to be kept informed of other products and services available via e…" at bounding box center [713, 539] width 728 height 32
click at [349, 538] on input "I would like to be kept informed of other products and services available via e…" at bounding box center [344, 539] width 9 height 24
checkbox input "false"
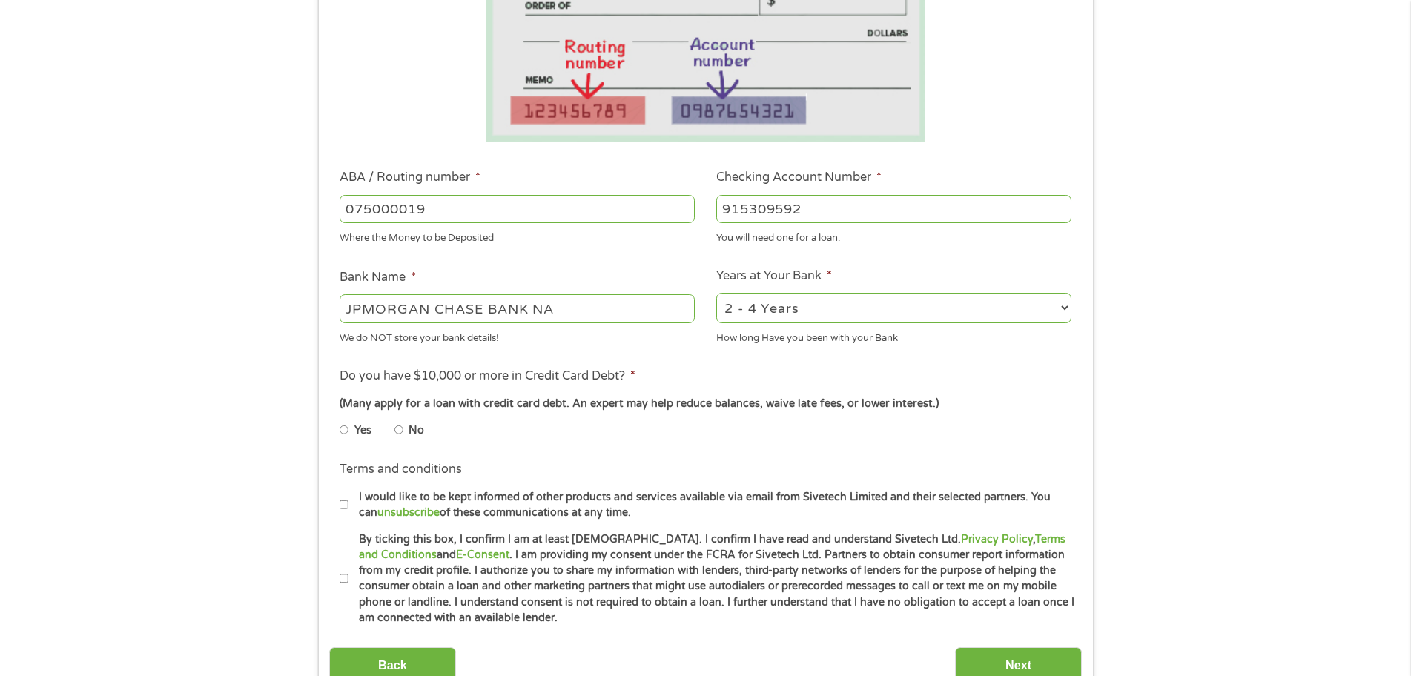
scroll to position [319, 0]
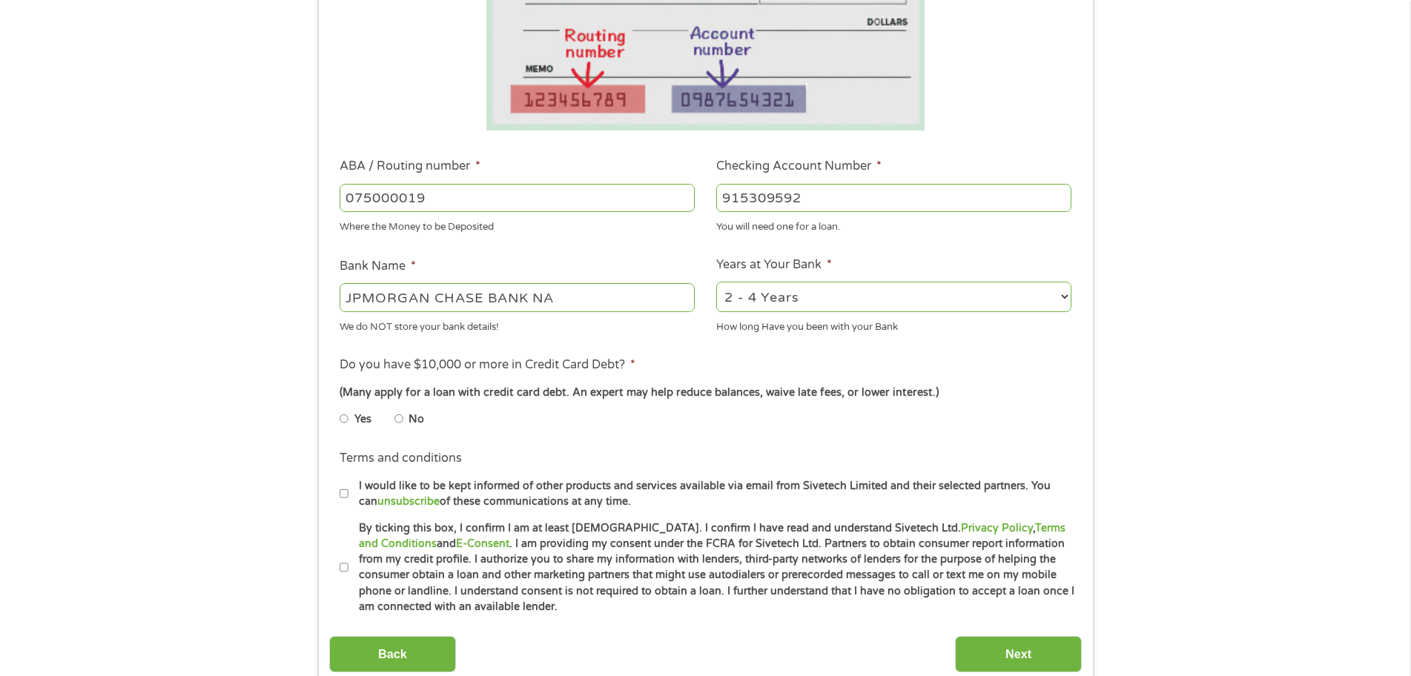
click at [399, 422] on input "No" at bounding box center [399, 419] width 9 height 24
radio input "true"
click at [1015, 650] on input "Next" at bounding box center [1018, 654] width 127 height 36
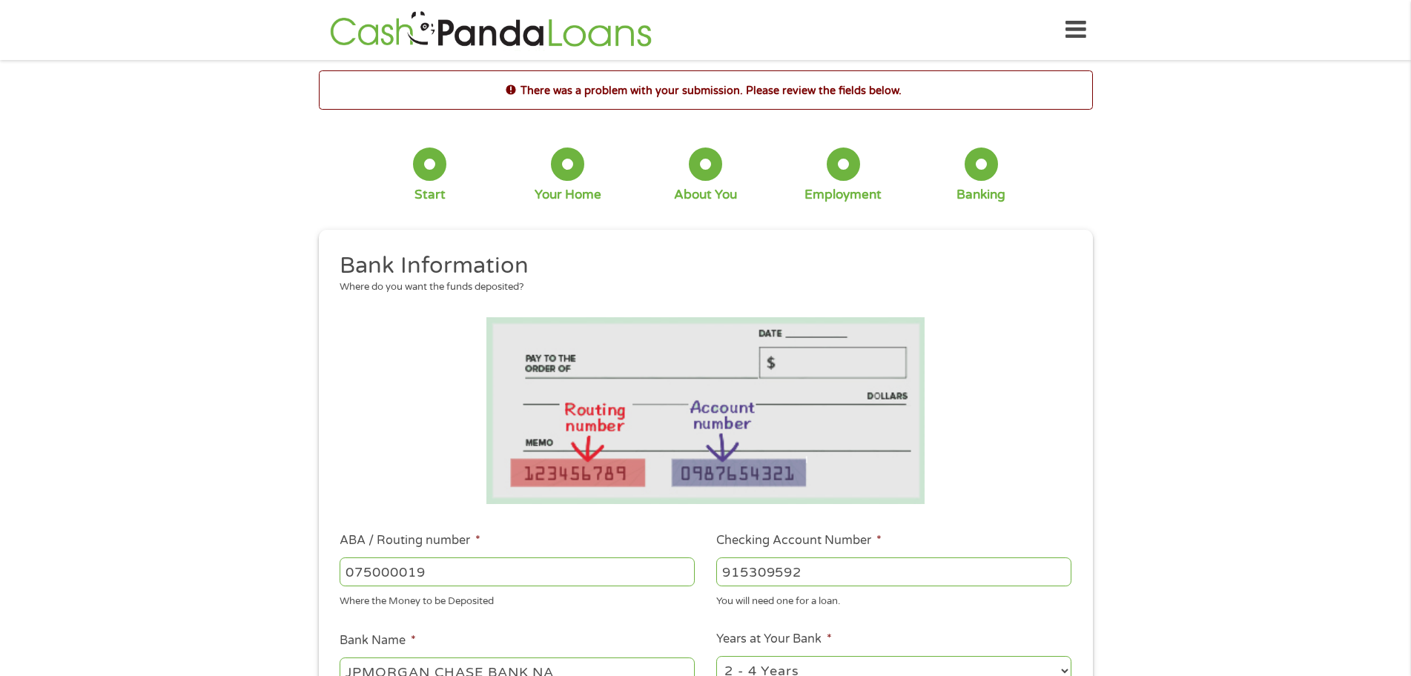
scroll to position [592, 0]
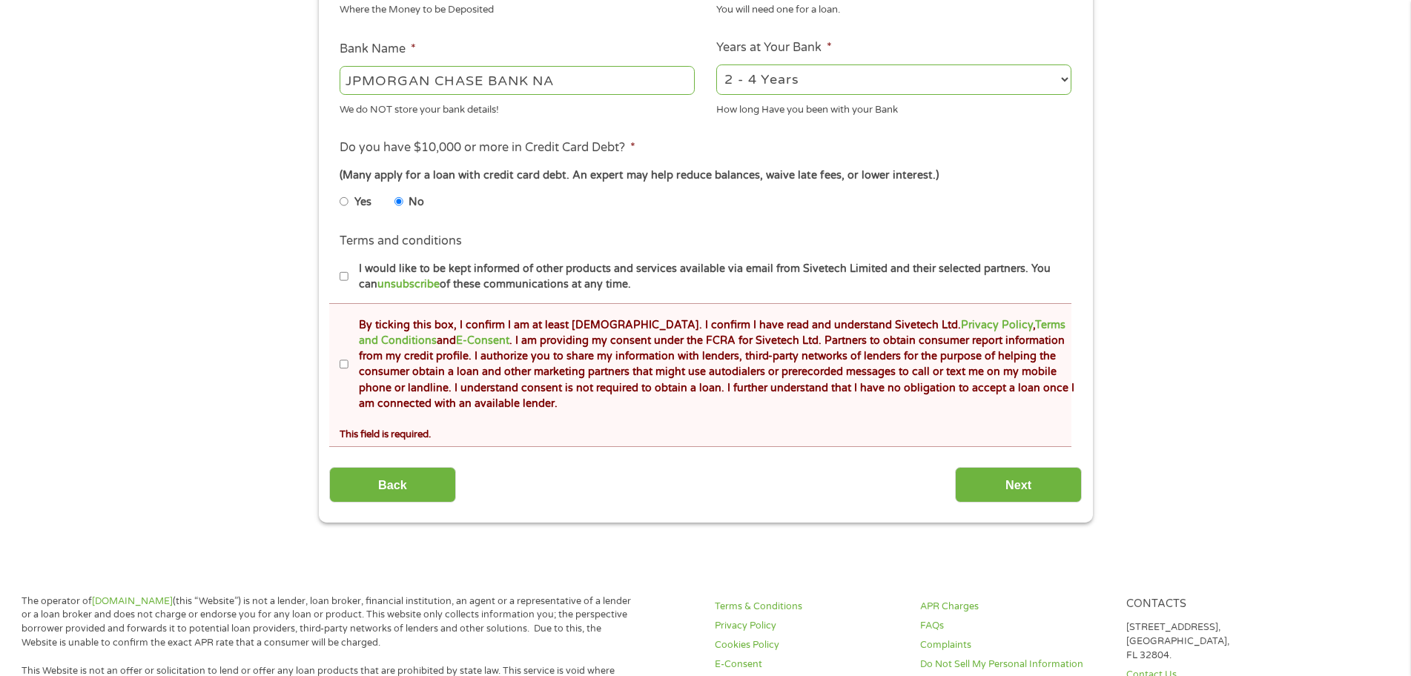
click at [340, 363] on input "By ticking this box, I confirm I am at least 18 years old. I confirm I have rea…" at bounding box center [344, 365] width 9 height 24
checkbox input "true"
click at [1039, 477] on input "Next" at bounding box center [1018, 485] width 127 height 36
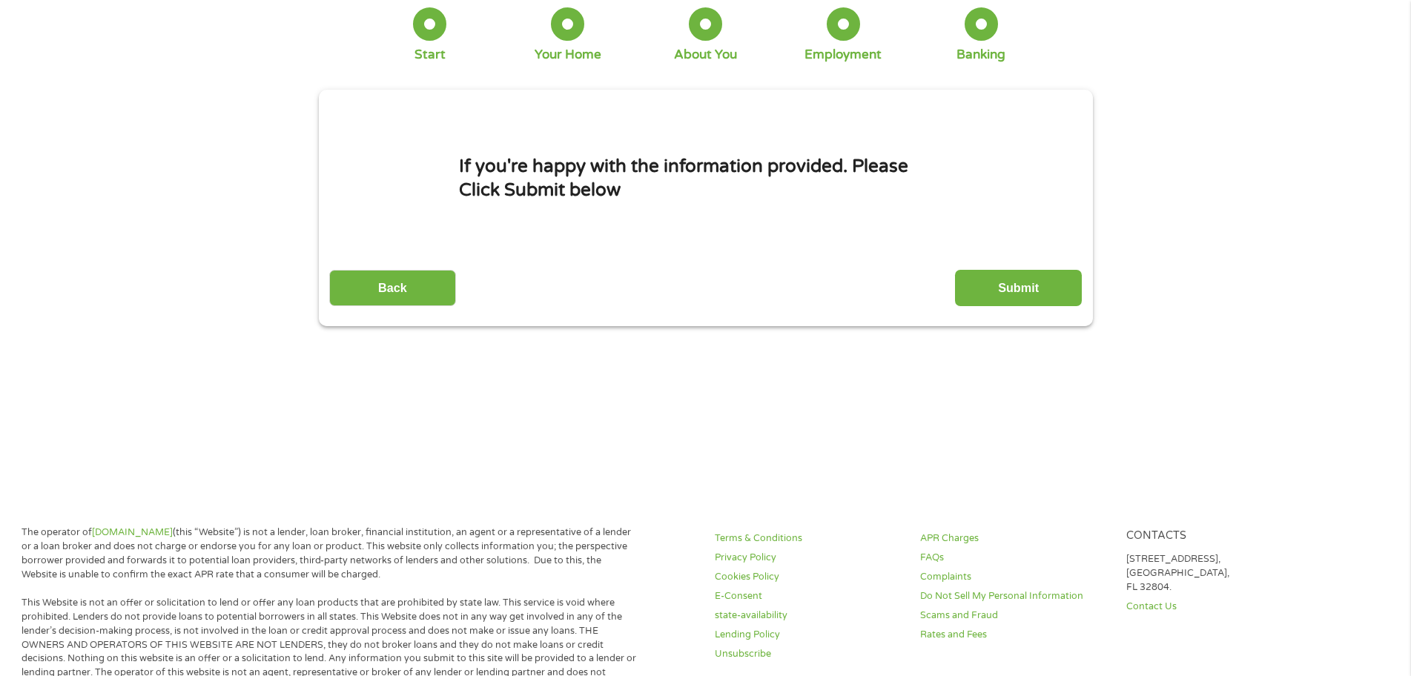
scroll to position [0, 0]
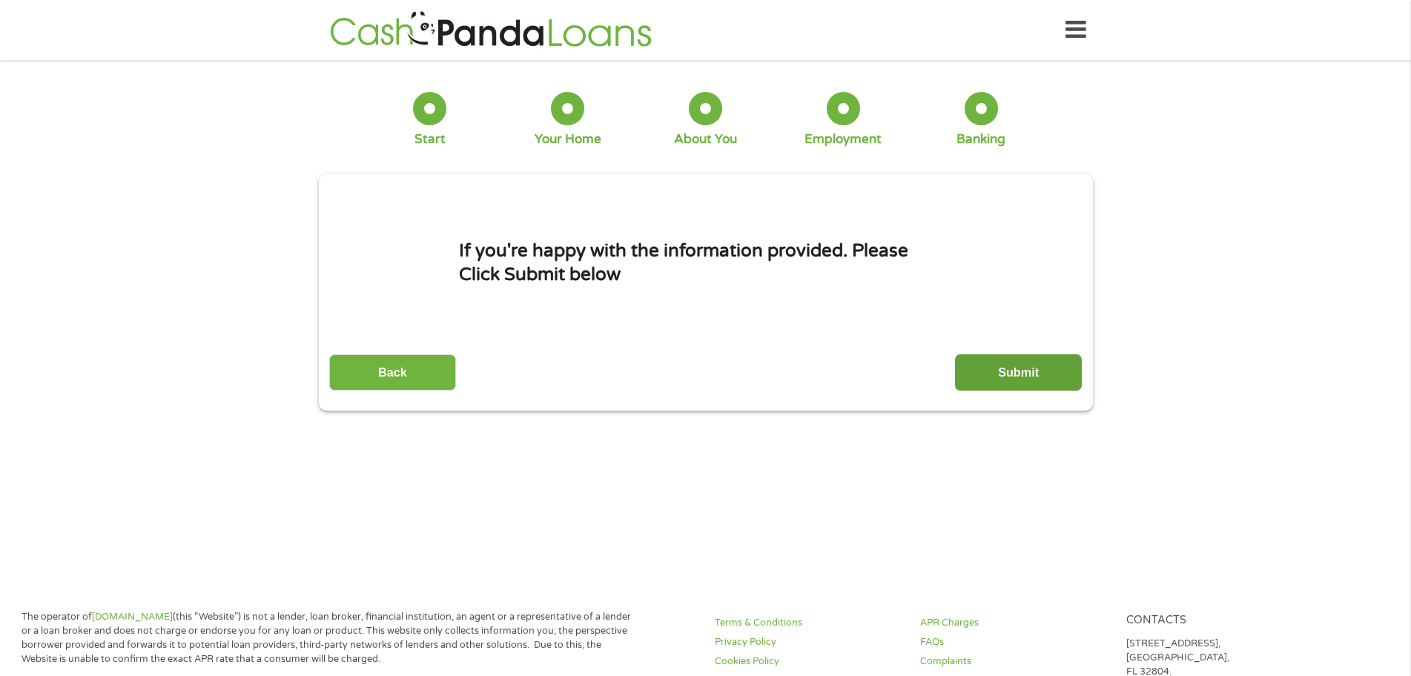
click at [1015, 374] on input "Submit" at bounding box center [1018, 372] width 127 height 36
